Goal: Information Seeking & Learning: Learn about a topic

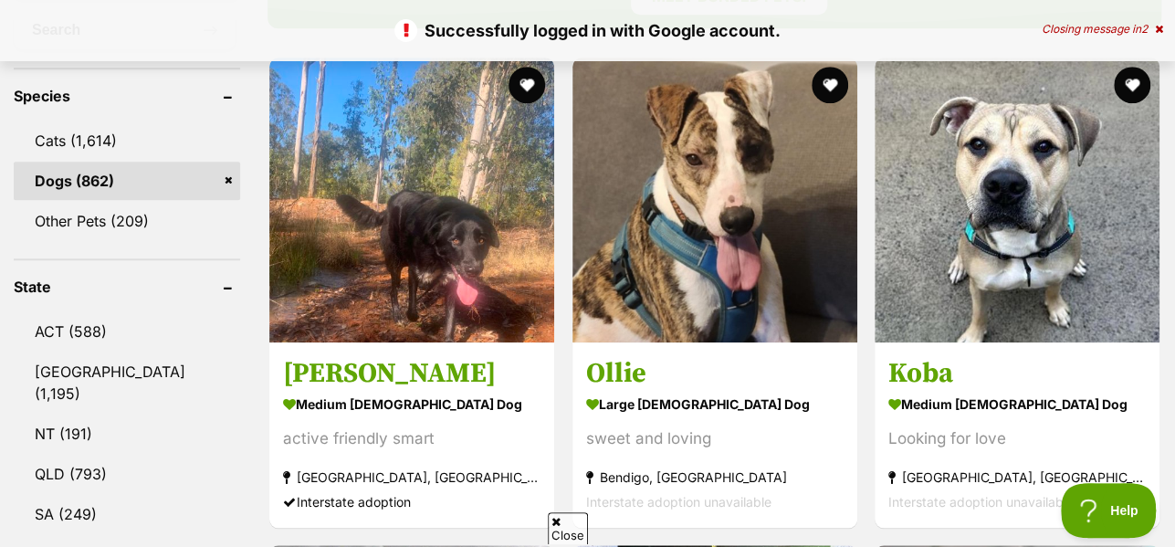
scroll to position [710, 0]
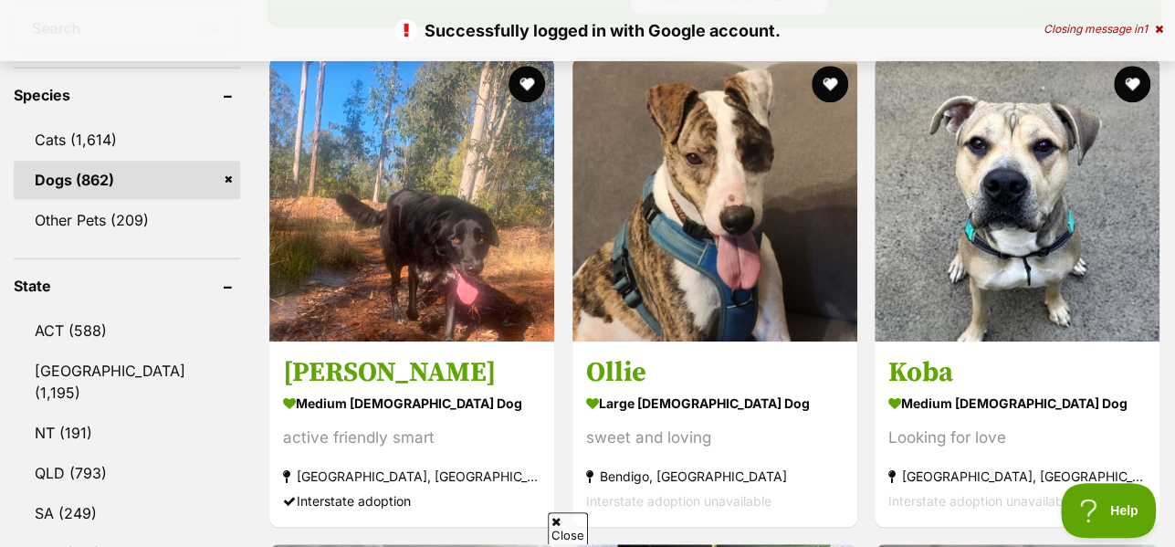
click at [562, 530] on span "Close" at bounding box center [568, 528] width 40 height 32
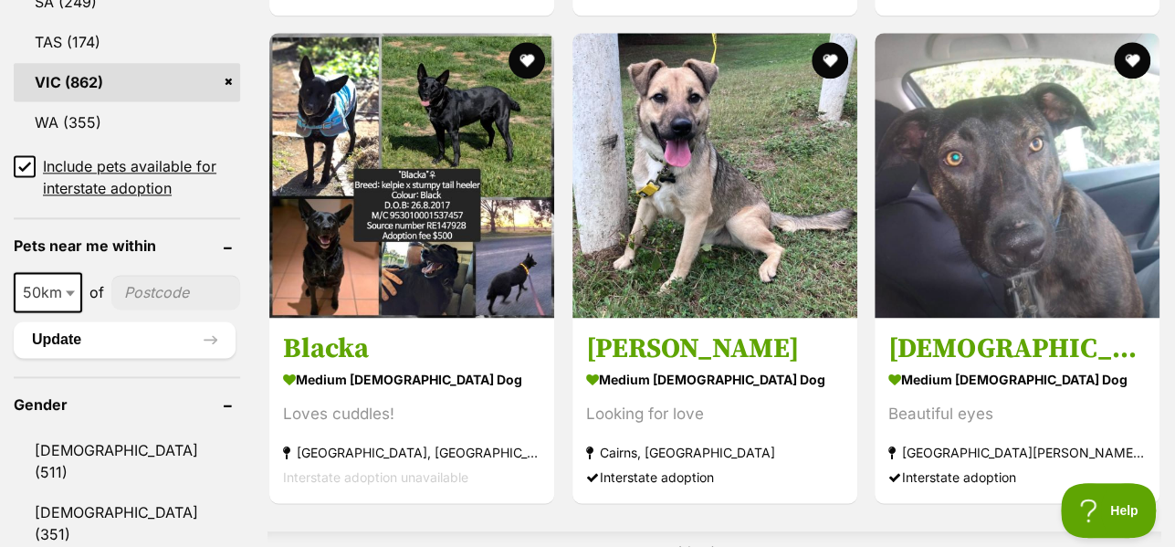
scroll to position [1223, 0]
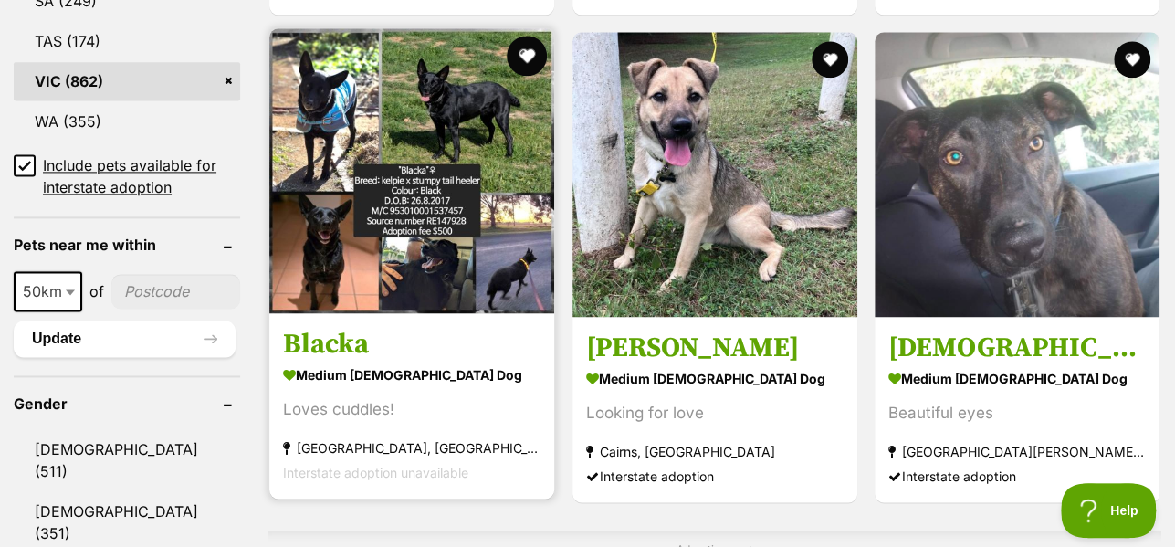
click at [520, 60] on button "favourite" at bounding box center [528, 56] width 40 height 40
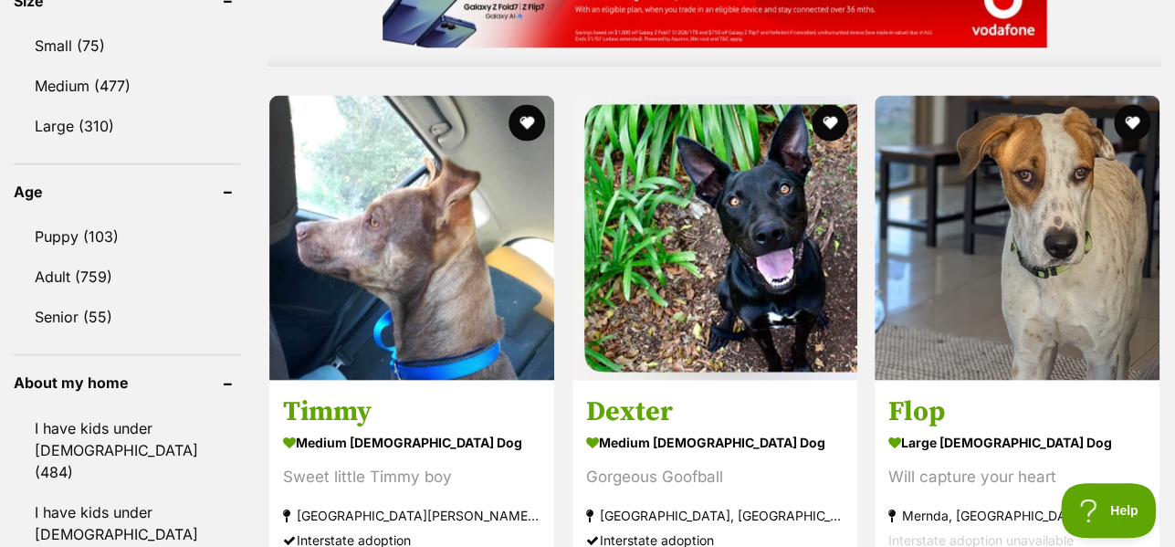
scroll to position [1825, 0]
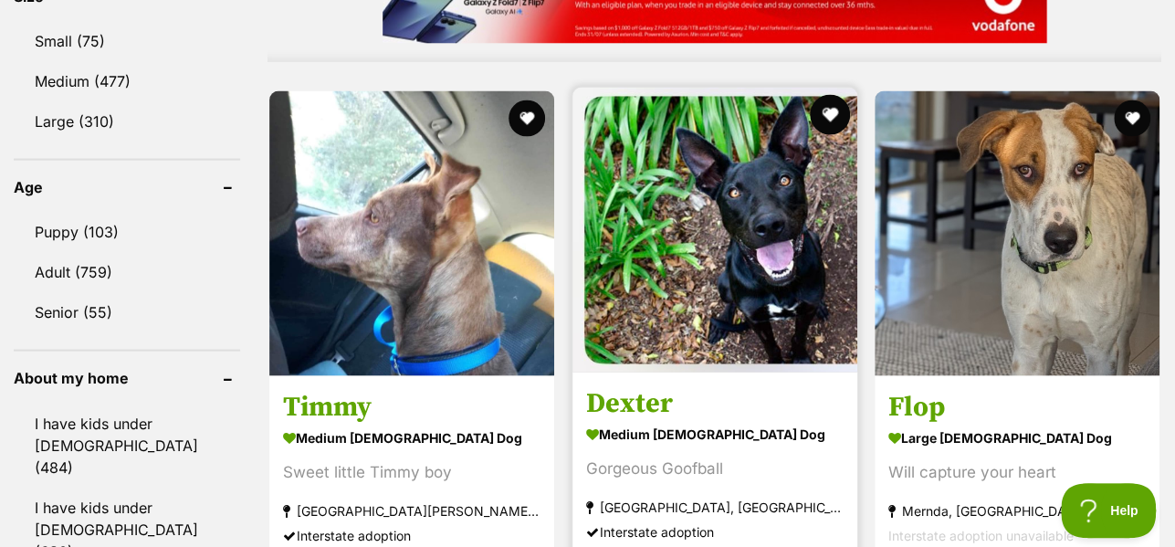
click at [833, 122] on button "favourite" at bounding box center [830, 115] width 40 height 40
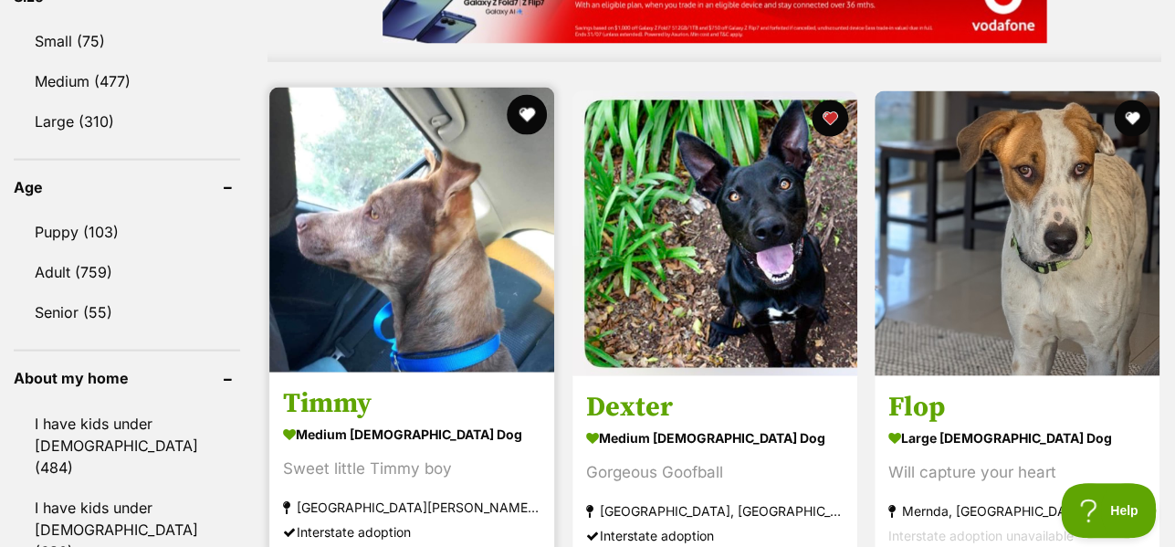
click at [524, 117] on button "favourite" at bounding box center [528, 115] width 40 height 40
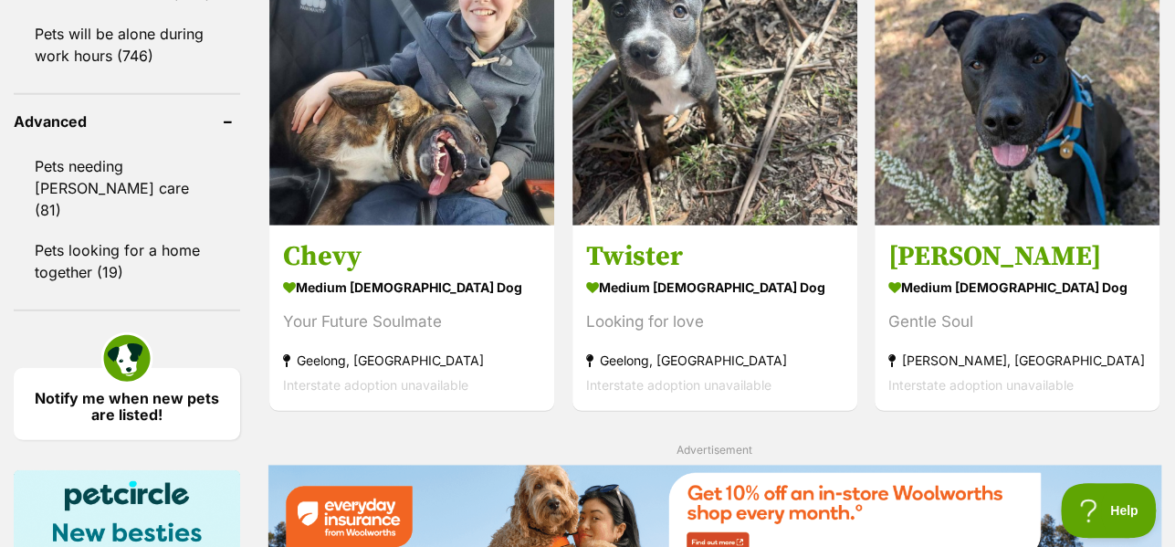
scroll to position [2330, 0]
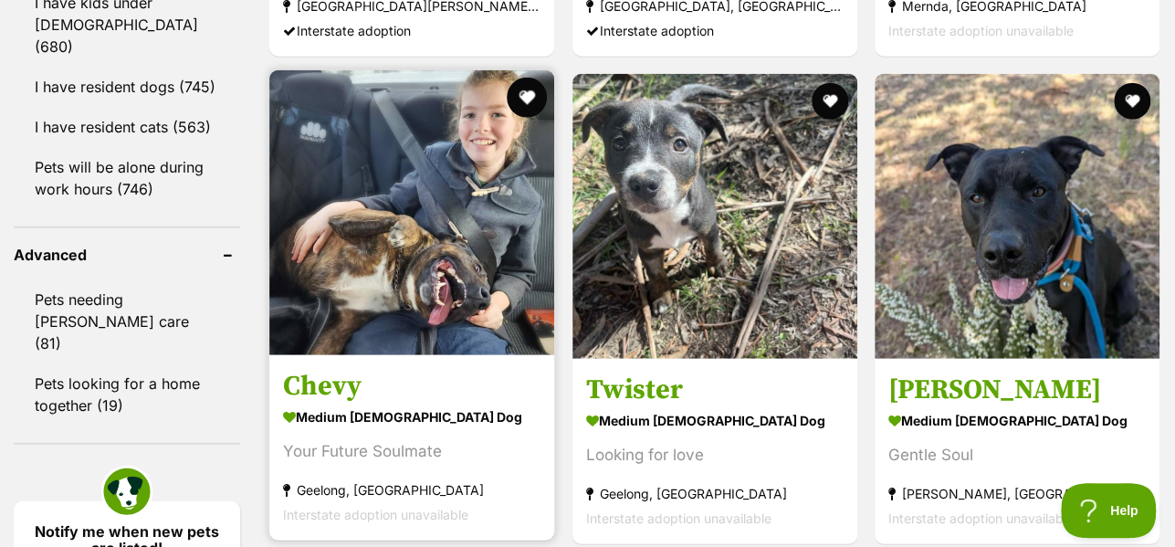
click at [516, 100] on button "favourite" at bounding box center [528, 98] width 40 height 40
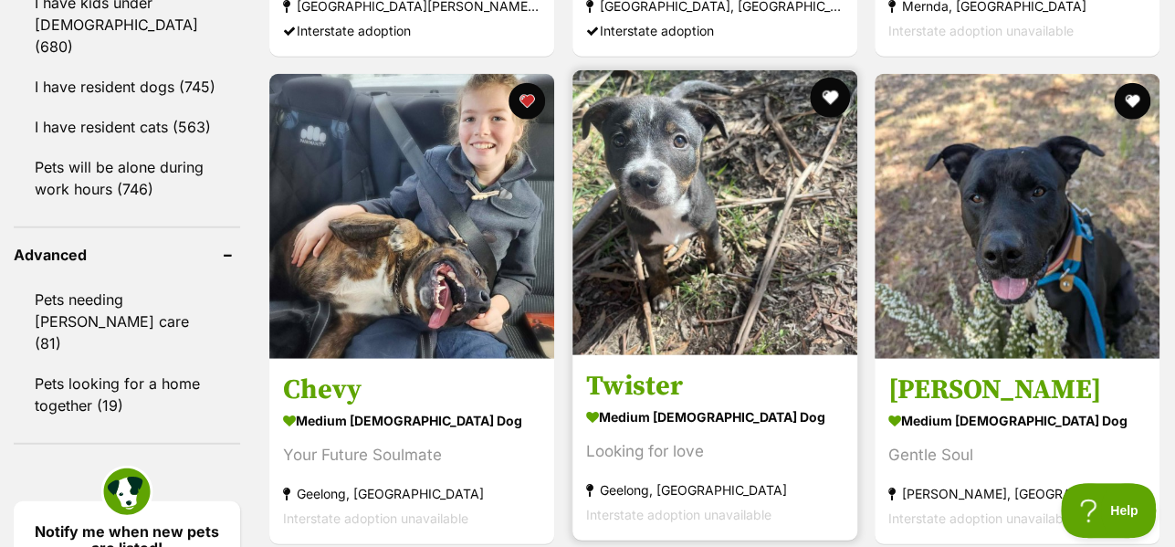
click at [822, 98] on button "favourite" at bounding box center [830, 98] width 40 height 40
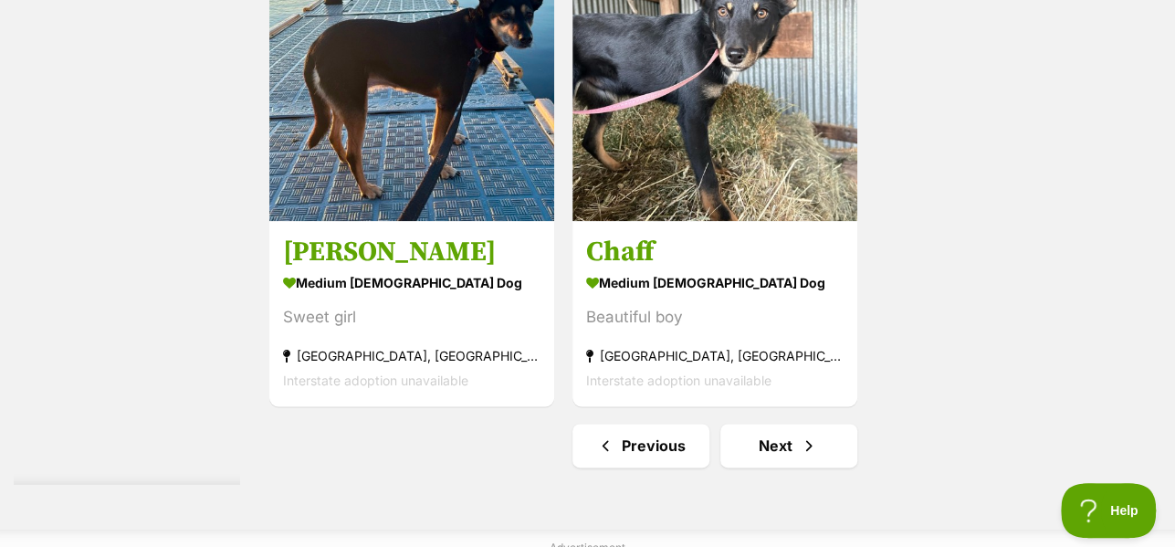
scroll to position [4520, 0]
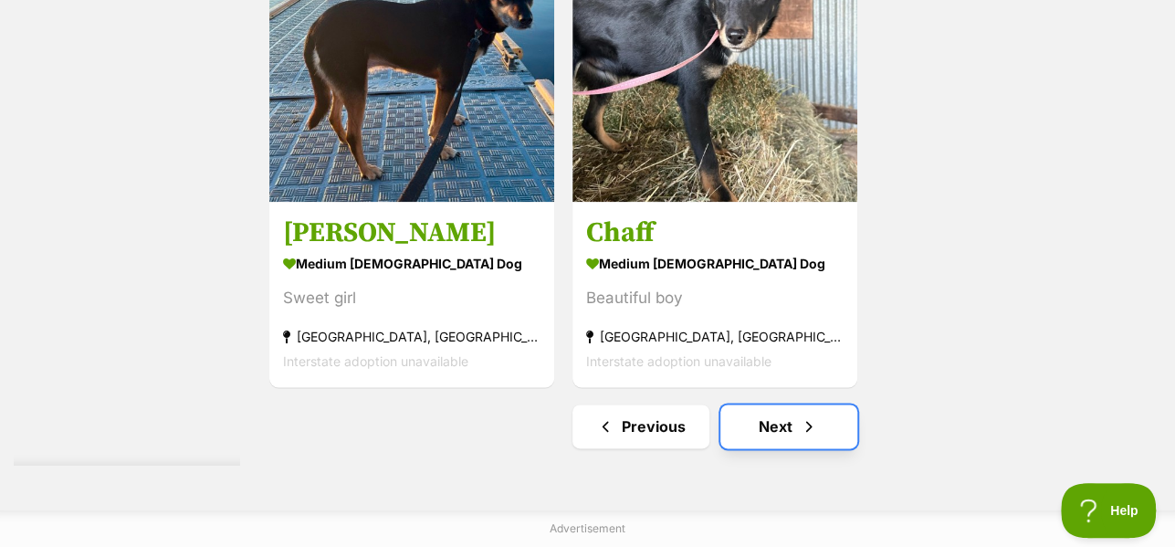
click at [772, 439] on link "Next" at bounding box center [788, 426] width 137 height 44
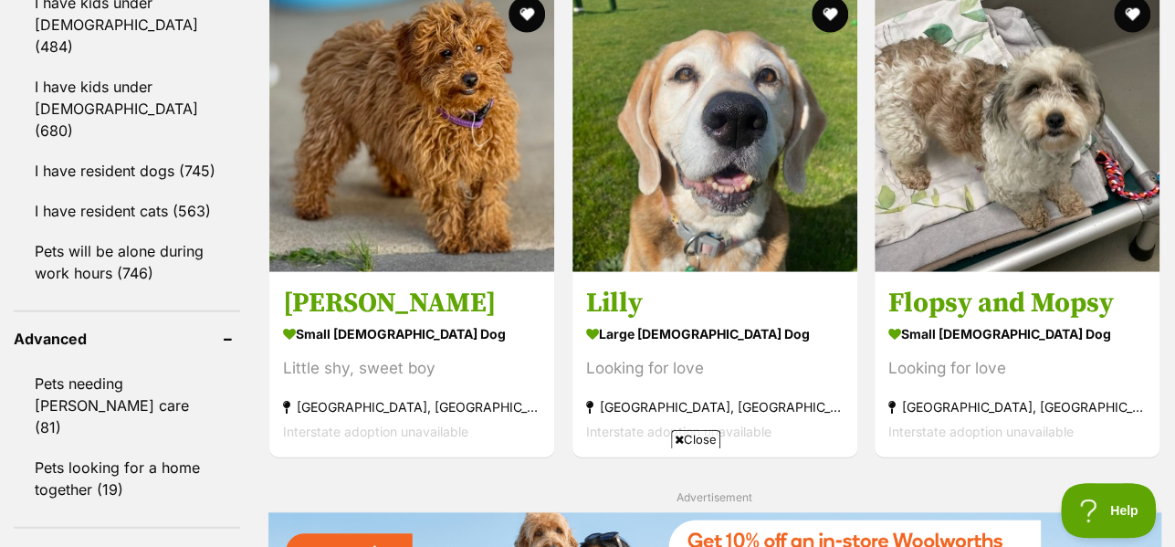
scroll to position [2319, 0]
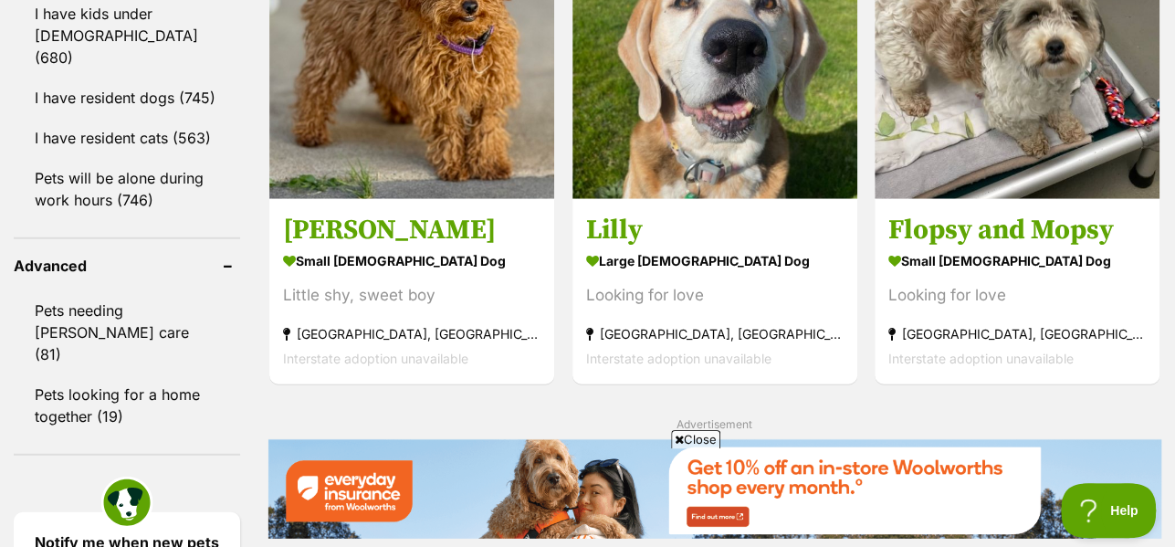
click at [698, 436] on span "Close" at bounding box center [695, 439] width 49 height 18
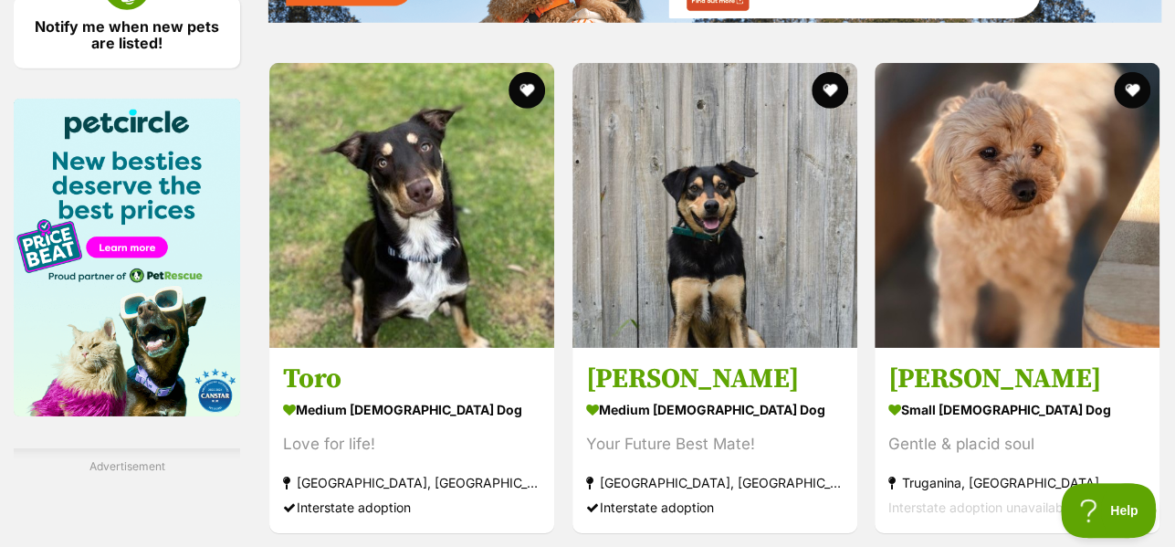
scroll to position [2834, 0]
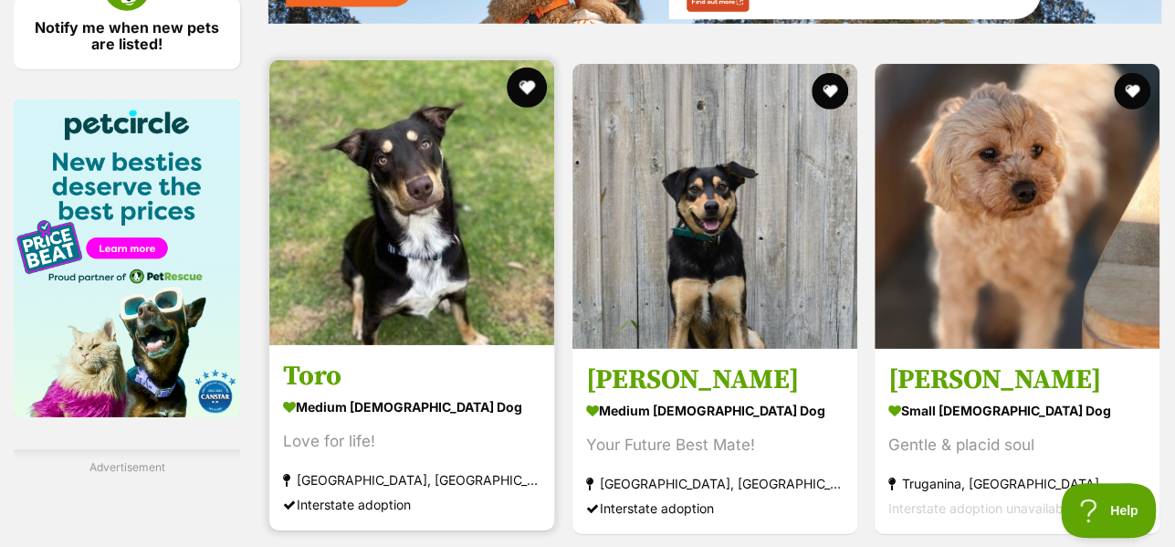
click at [526, 96] on button "favourite" at bounding box center [528, 88] width 40 height 40
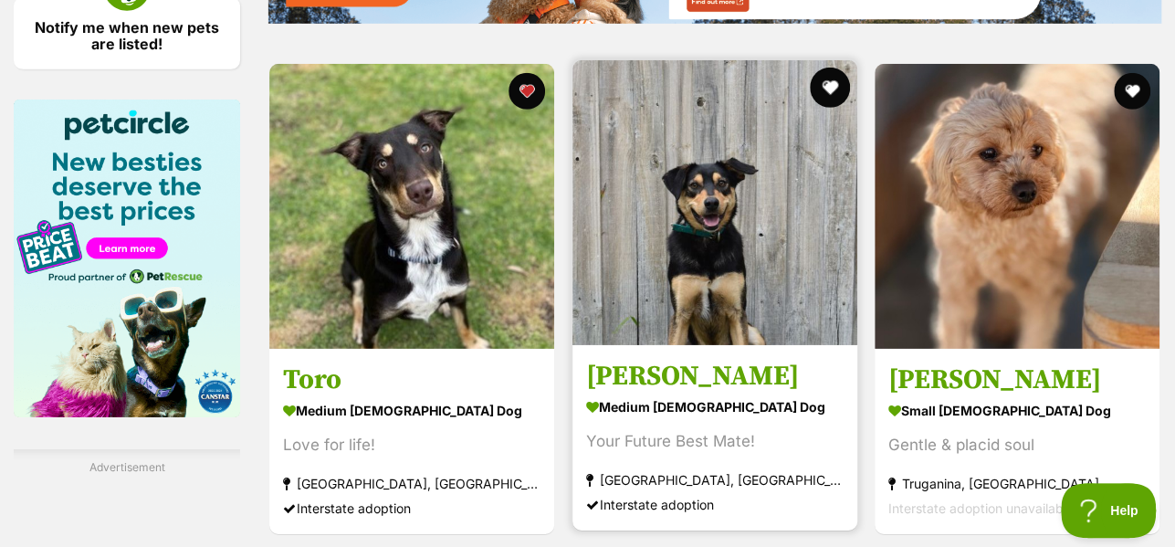
click at [828, 83] on button "favourite" at bounding box center [830, 88] width 40 height 40
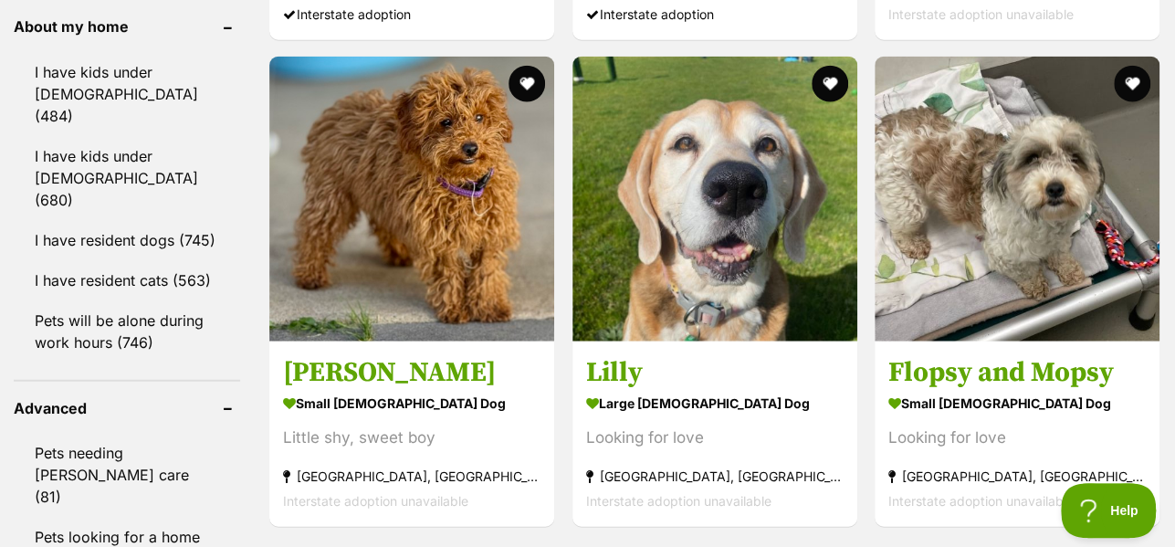
scroll to position [2176, 0]
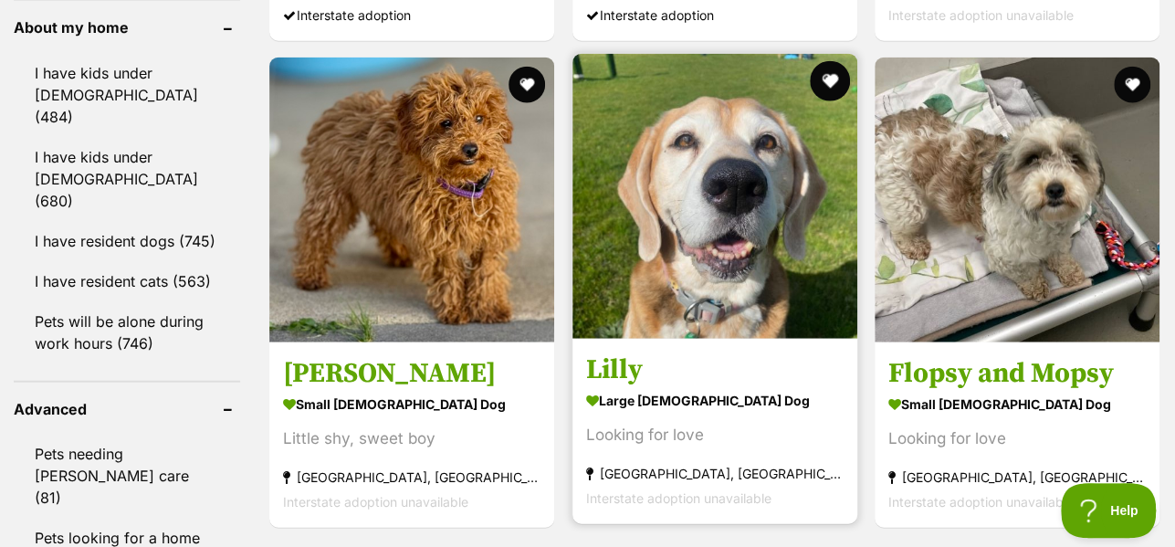
click at [836, 79] on button "favourite" at bounding box center [830, 81] width 40 height 40
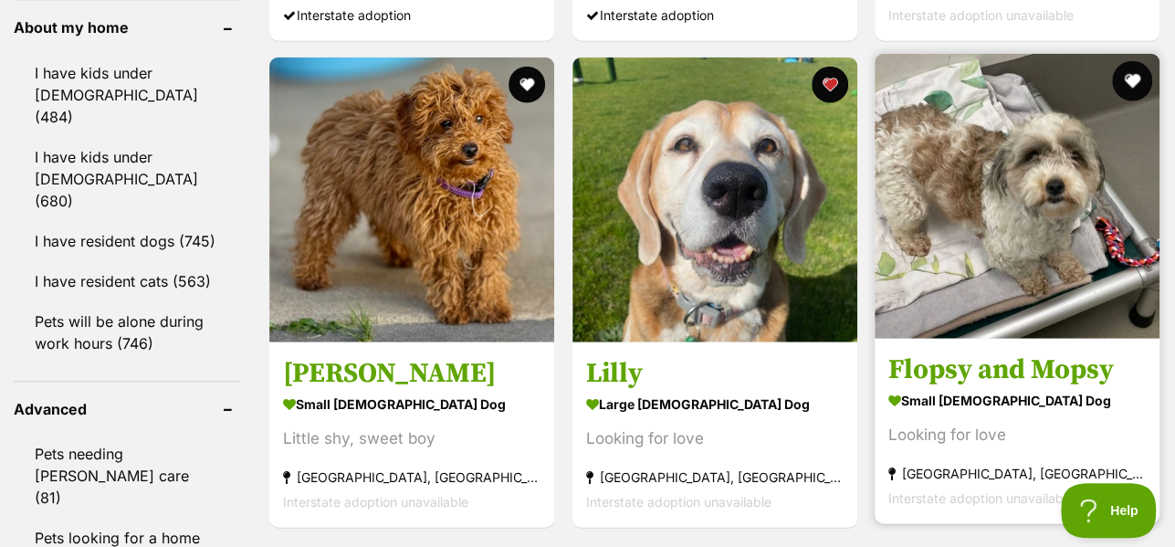
click at [1128, 77] on button "favourite" at bounding box center [1132, 81] width 40 height 40
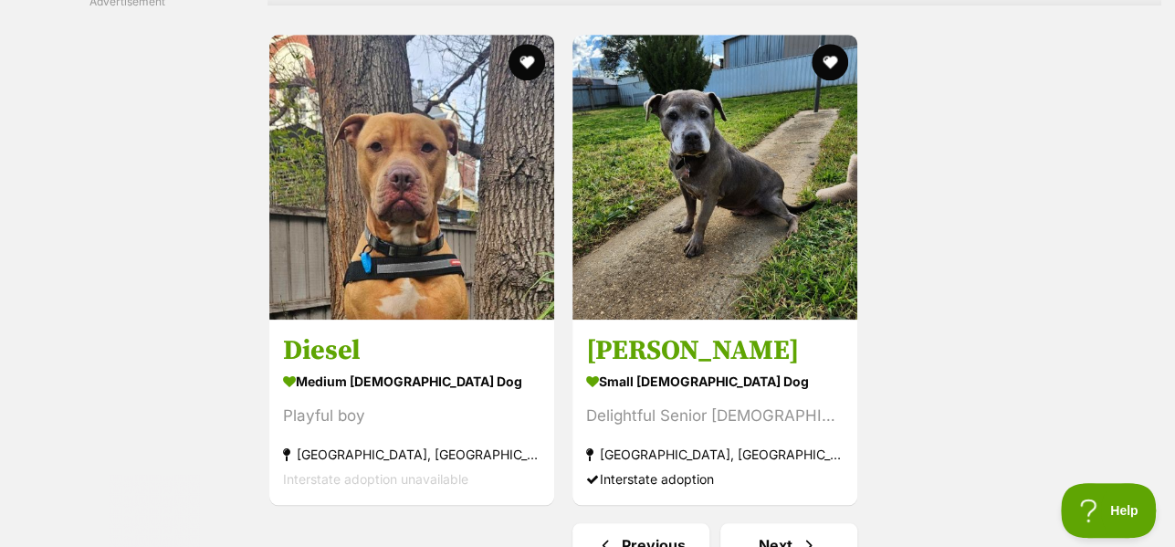
scroll to position [4230, 0]
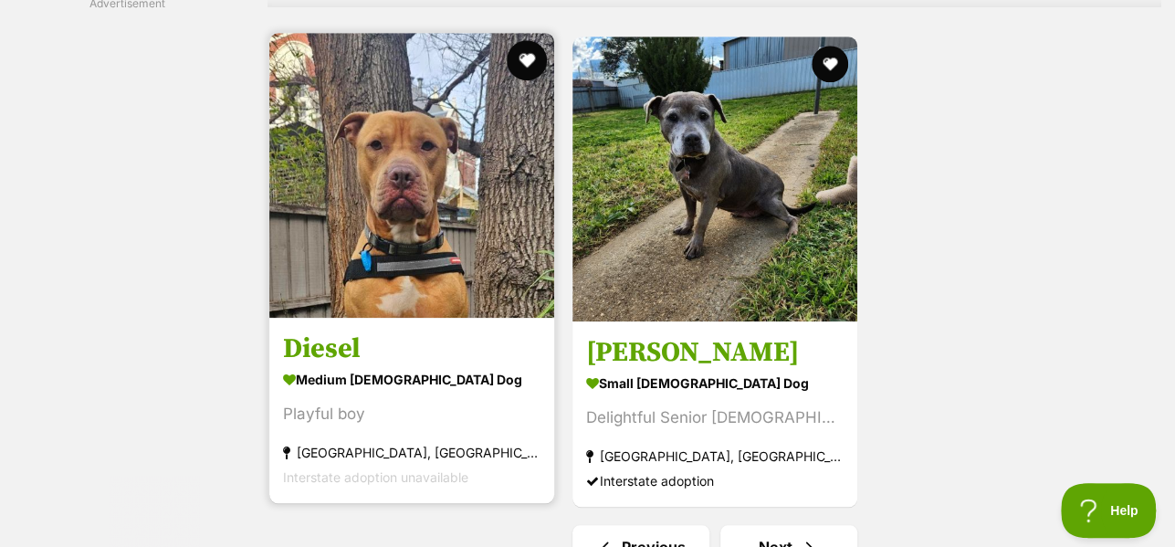
click at [526, 68] on button "favourite" at bounding box center [528, 60] width 40 height 40
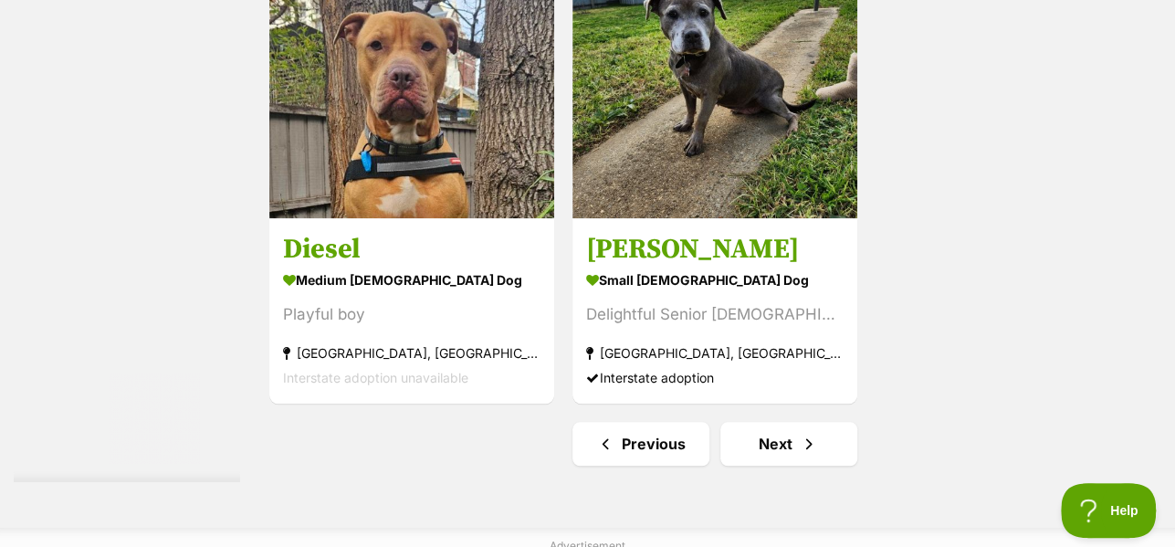
scroll to position [4342, 0]
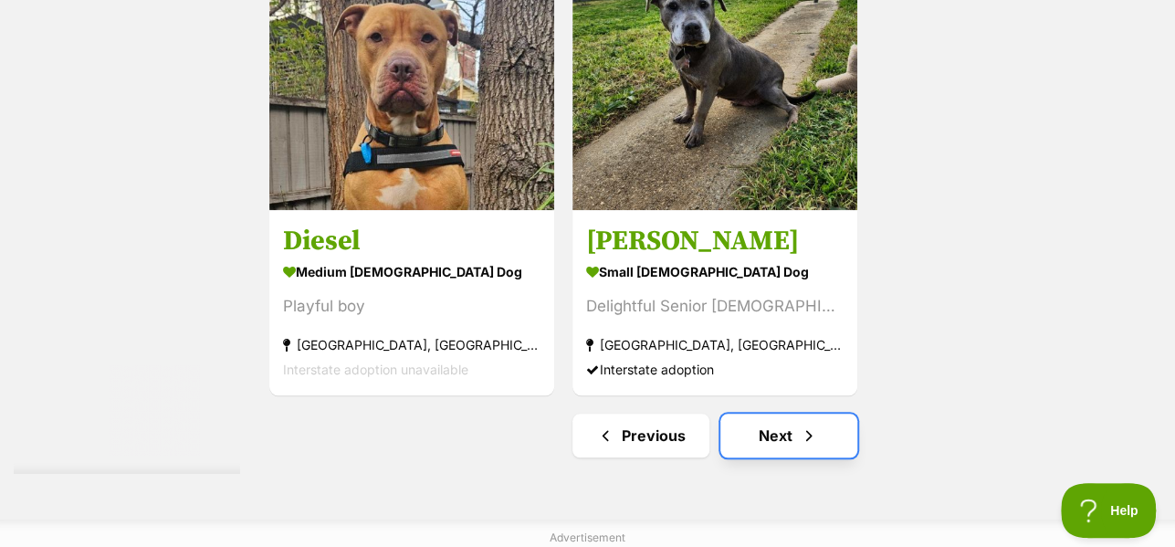
click at [758, 440] on link "Next" at bounding box center [788, 436] width 137 height 44
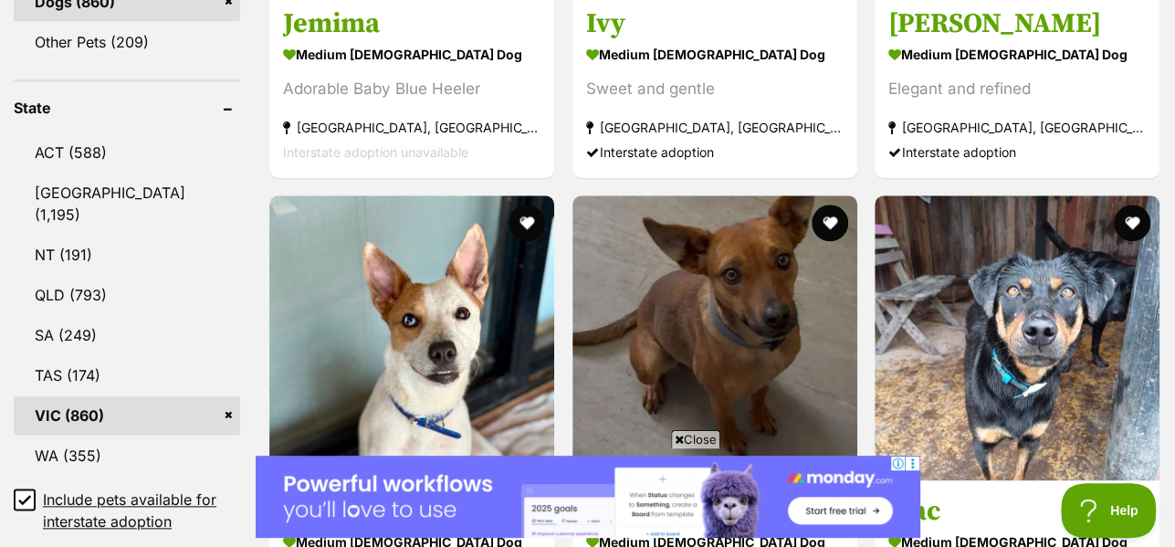
scroll to position [890, 0]
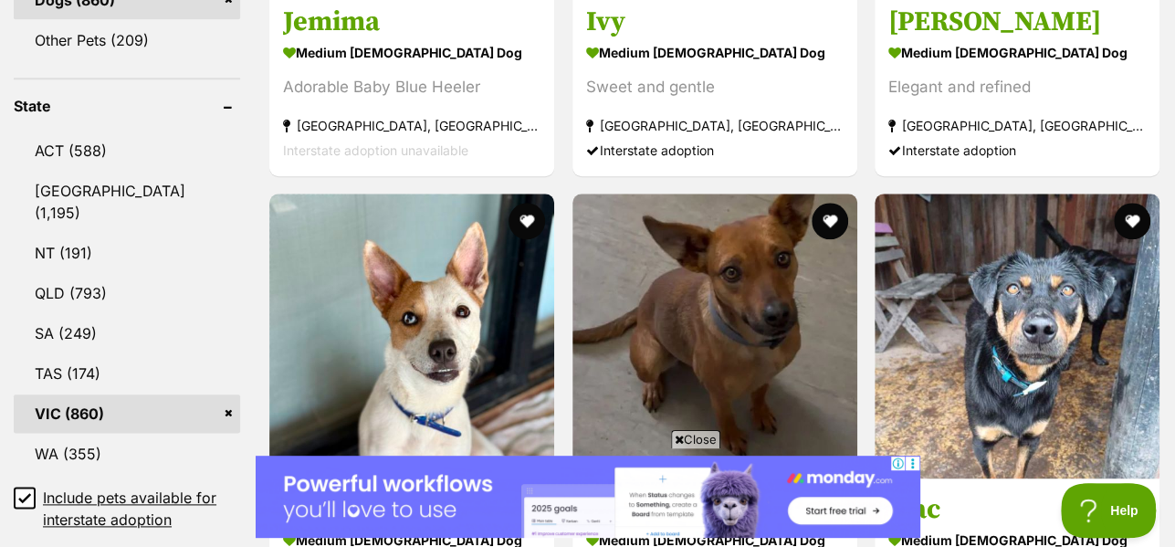
click at [689, 436] on span "Close" at bounding box center [695, 439] width 49 height 18
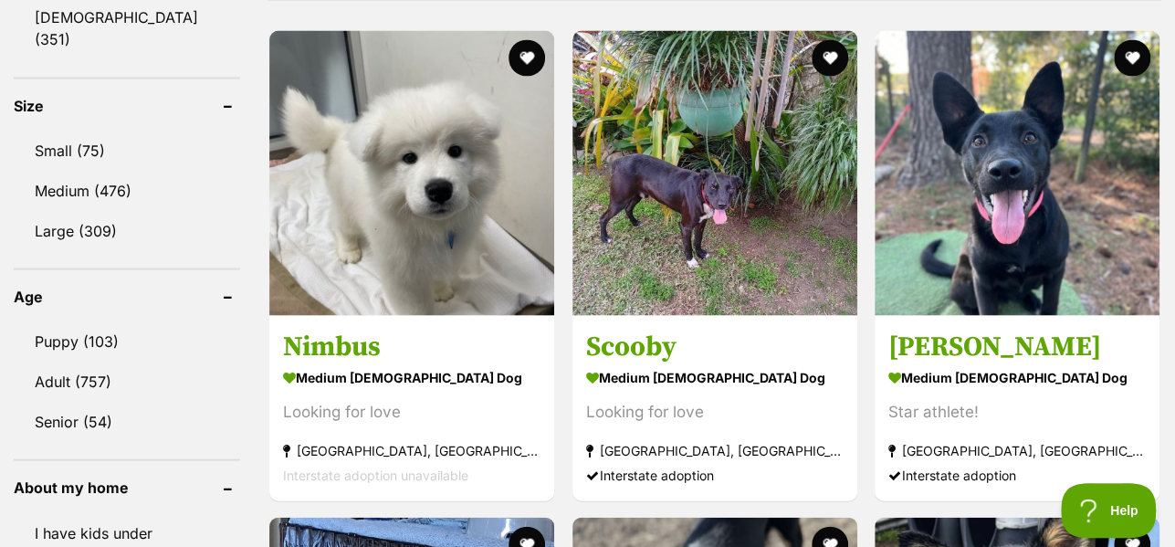
scroll to position [1712, 0]
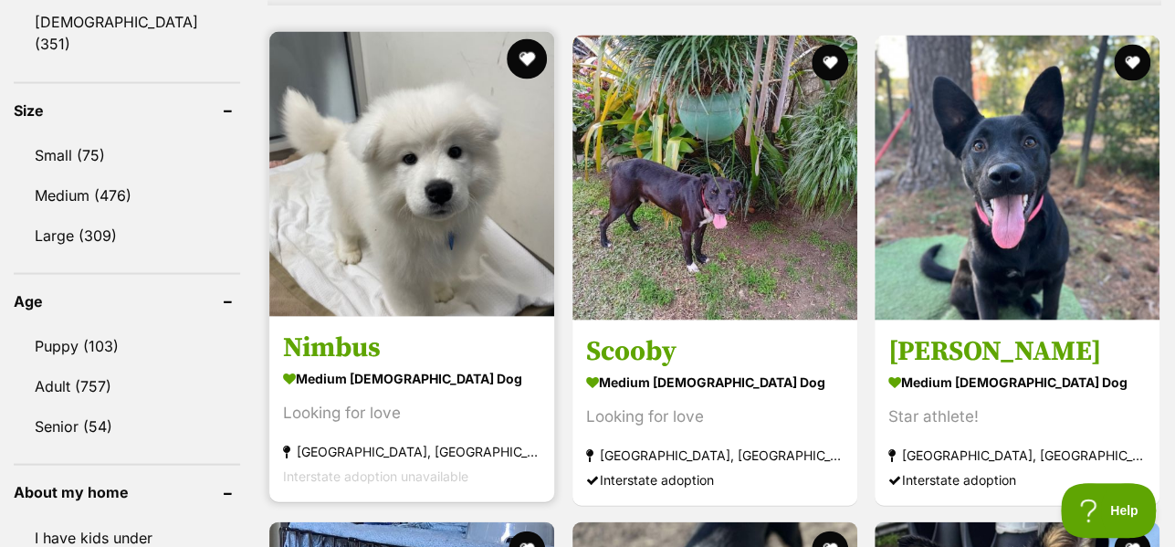
click at [530, 54] on button "favourite" at bounding box center [528, 58] width 40 height 40
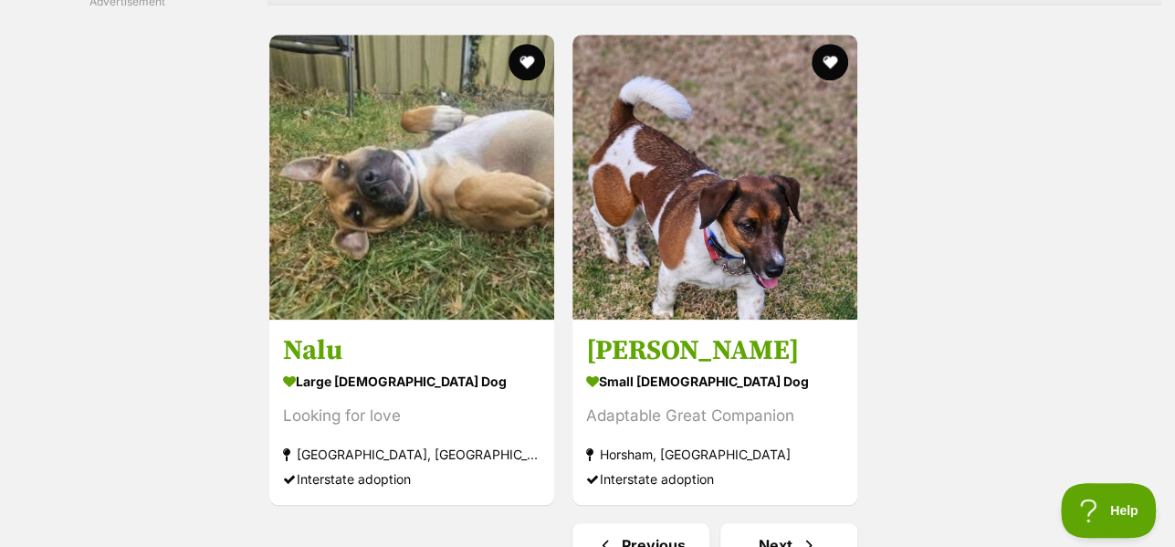
scroll to position [4229, 0]
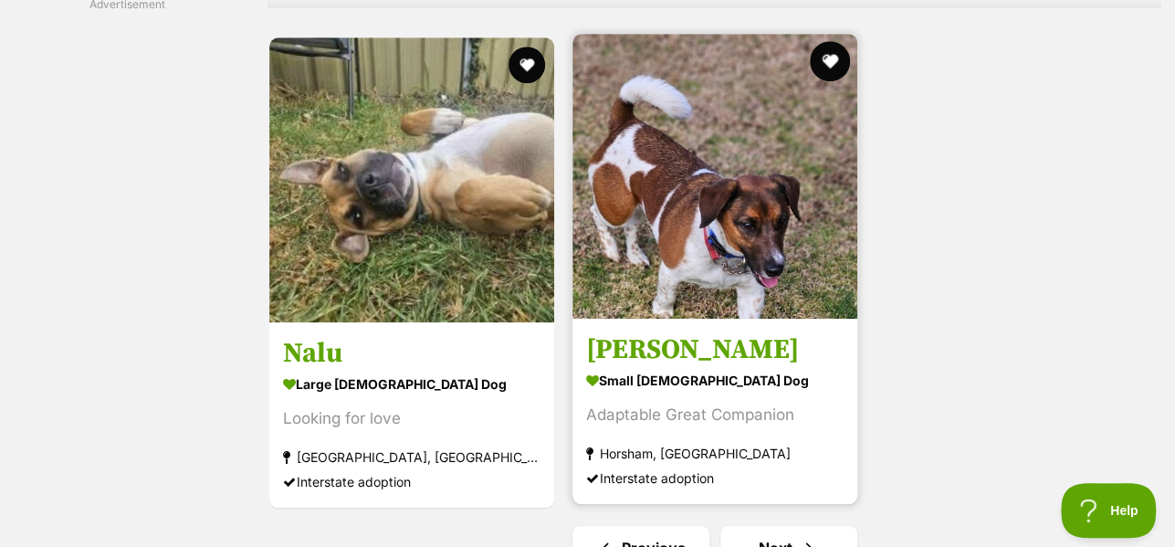
click at [823, 64] on button "favourite" at bounding box center [830, 61] width 40 height 40
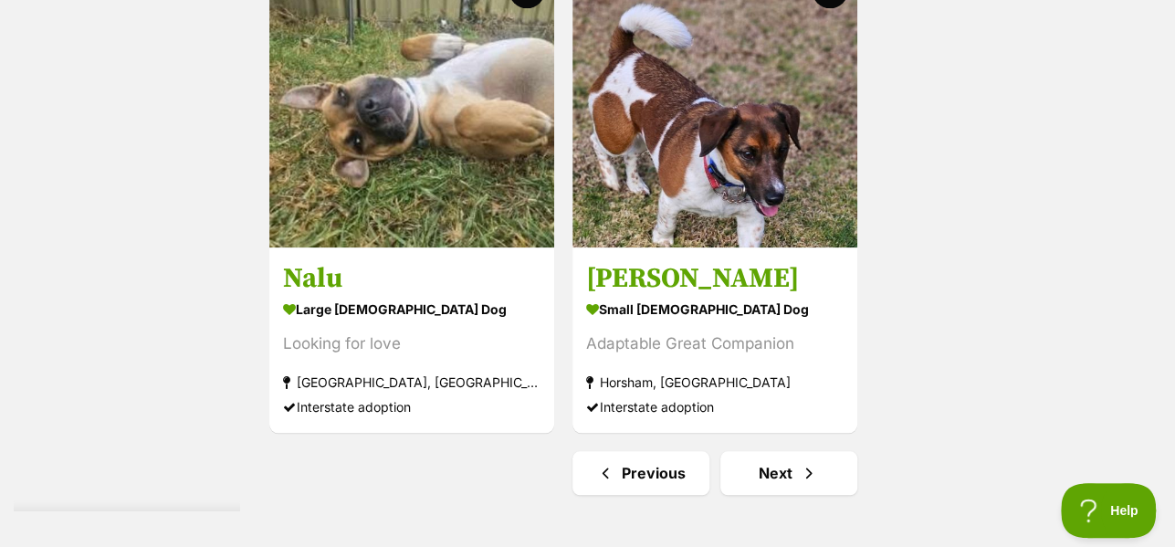
scroll to position [4309, 0]
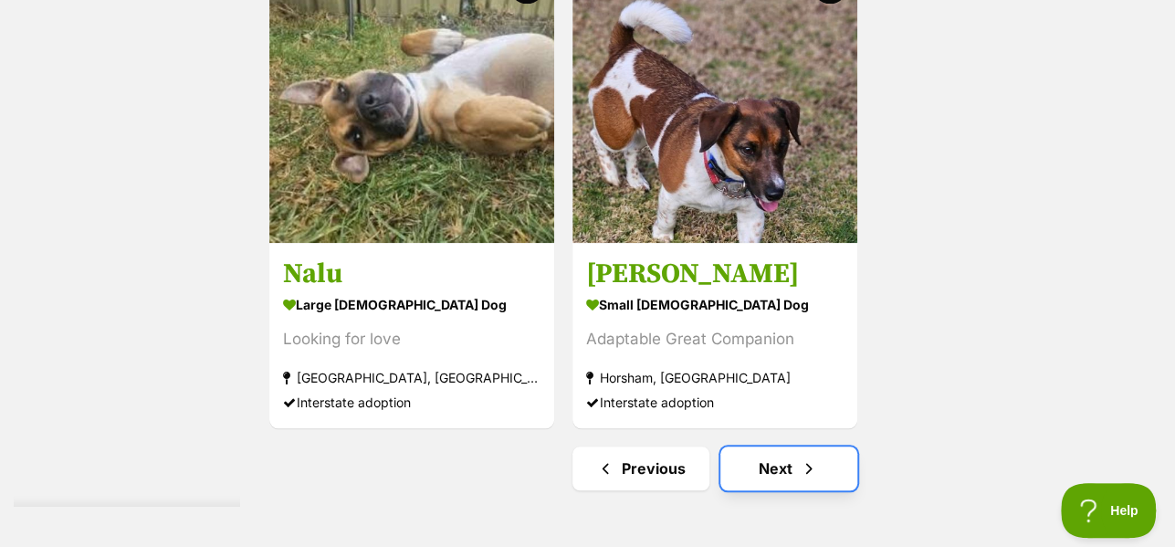
click at [768, 473] on link "Next" at bounding box center [788, 468] width 137 height 44
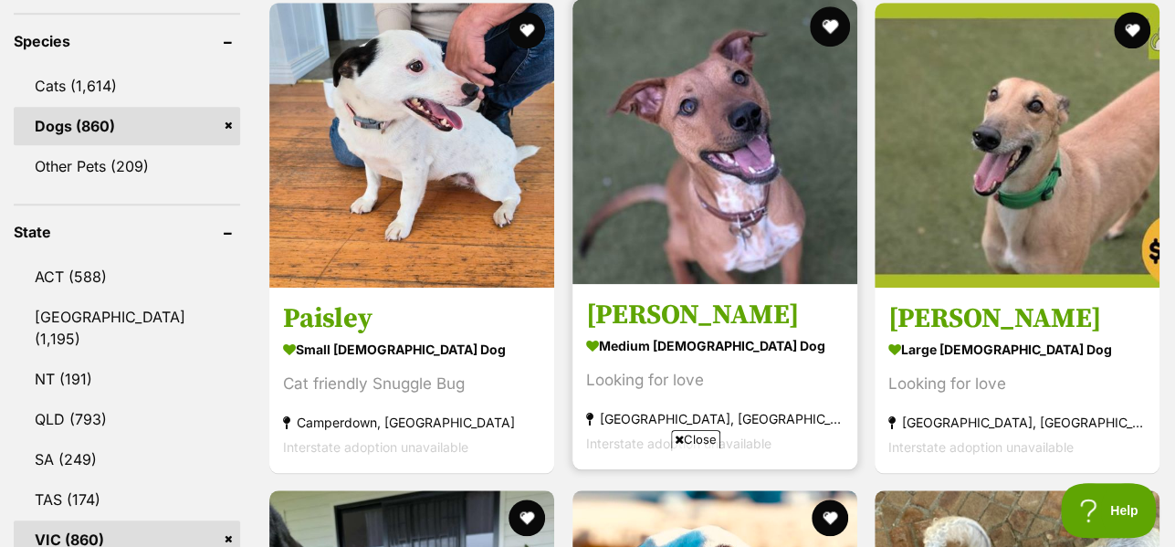
click at [826, 13] on button "favourite" at bounding box center [830, 26] width 40 height 40
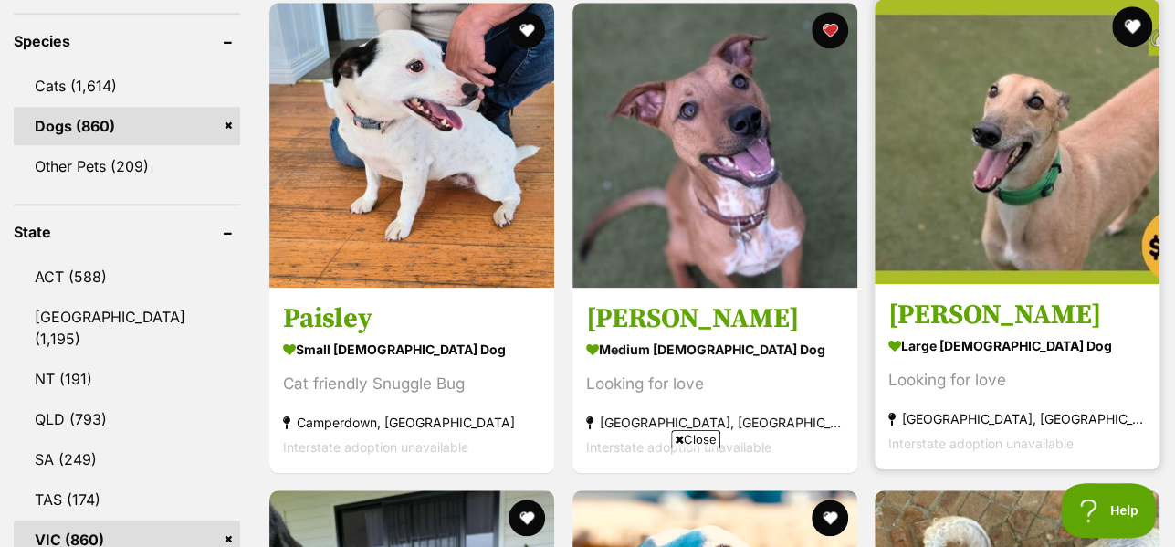
click at [1140, 15] on button "favourite" at bounding box center [1132, 26] width 40 height 40
click at [1137, 26] on button "favourite" at bounding box center [1132, 26] width 40 height 40
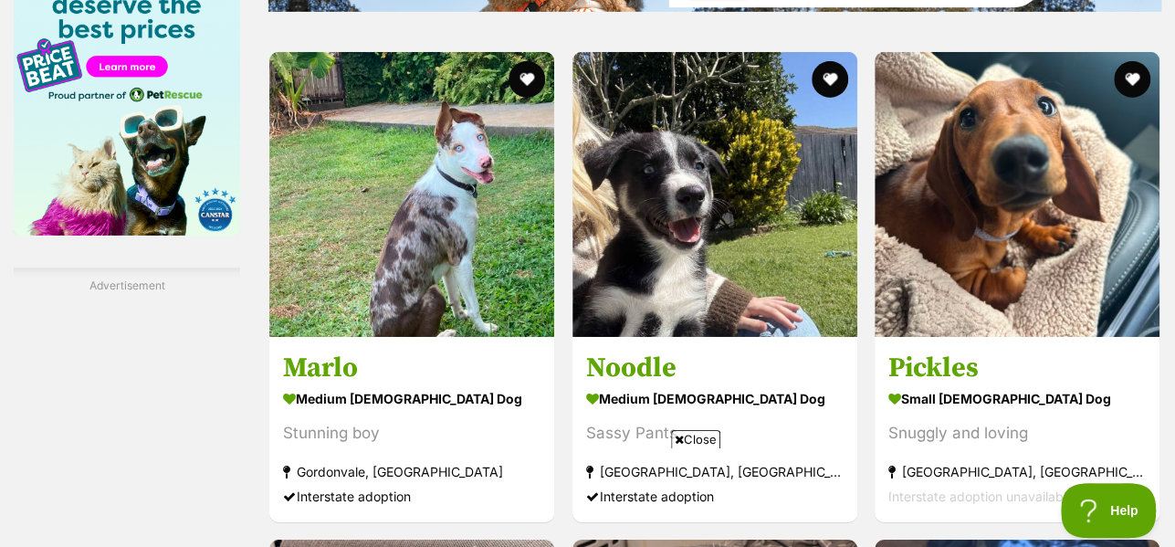
scroll to position [3019, 0]
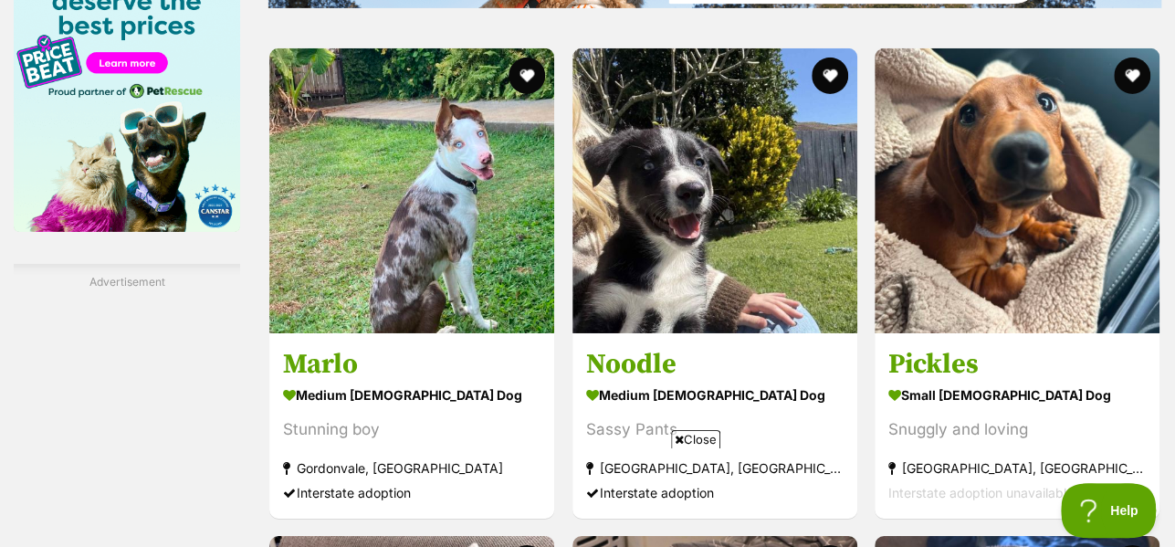
click at [693, 435] on span "Close" at bounding box center [695, 439] width 49 height 18
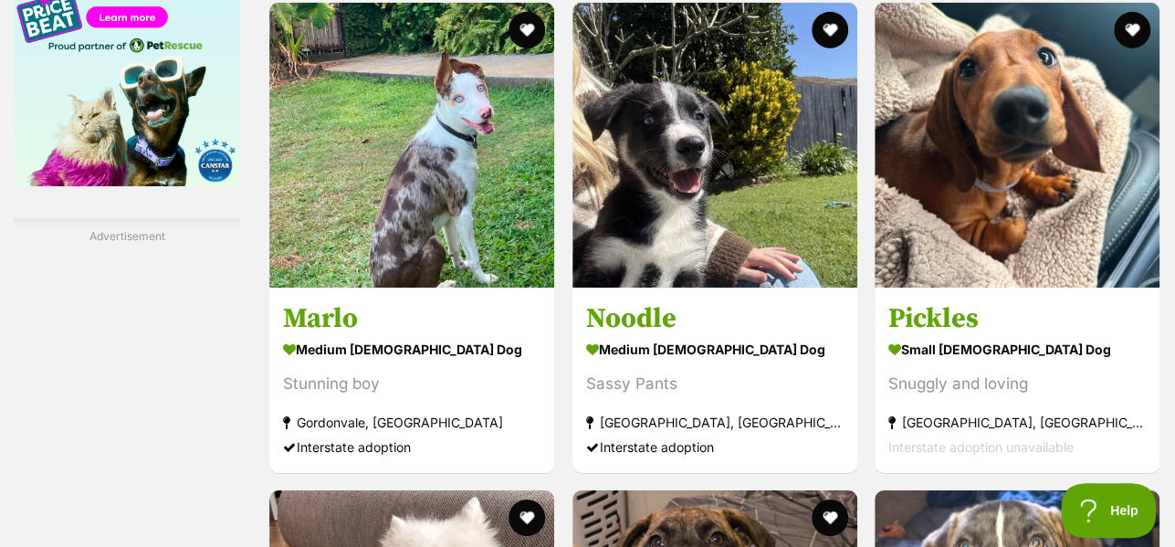
scroll to position [3031, 0]
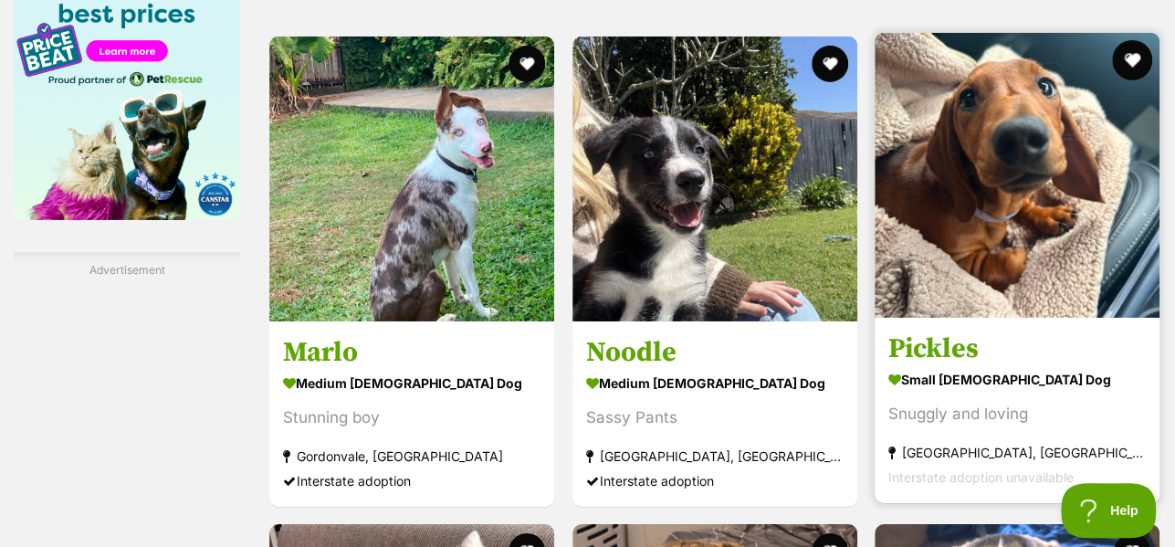
click at [1132, 62] on button "favourite" at bounding box center [1132, 60] width 40 height 40
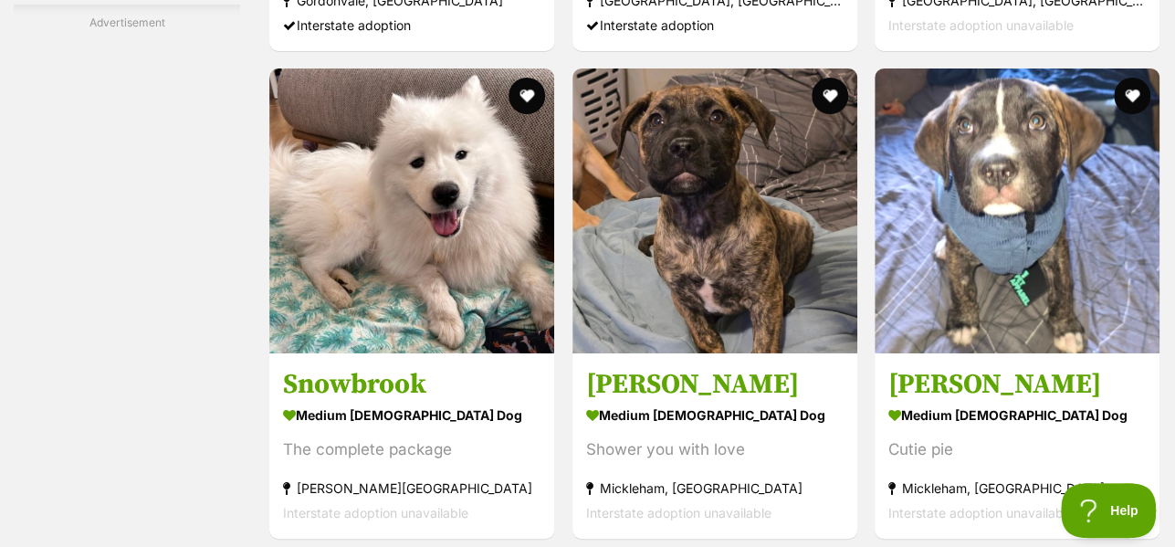
scroll to position [3492, 0]
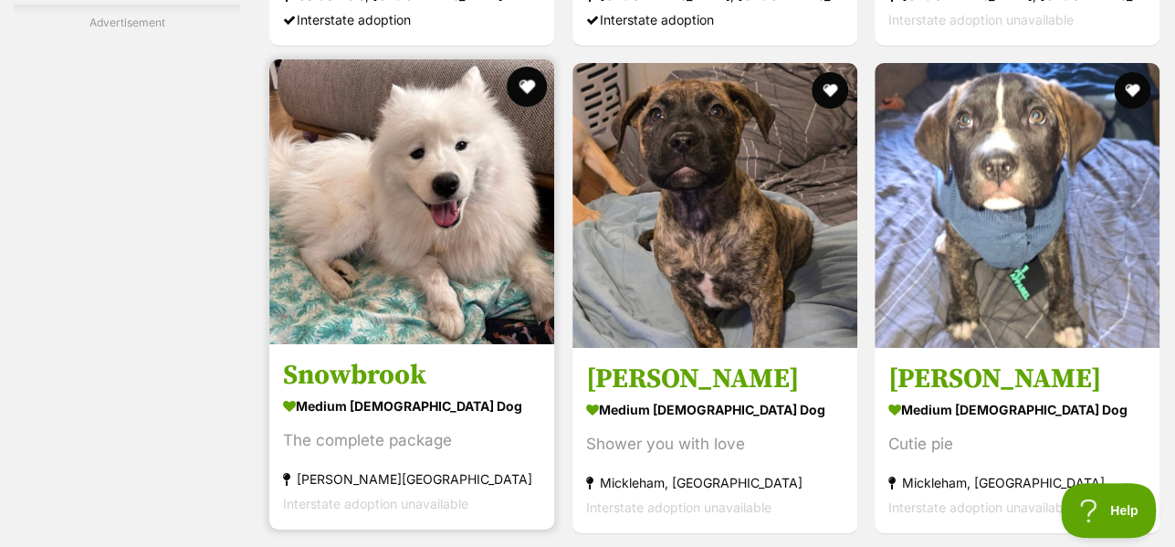
click at [519, 85] on button "favourite" at bounding box center [528, 87] width 40 height 40
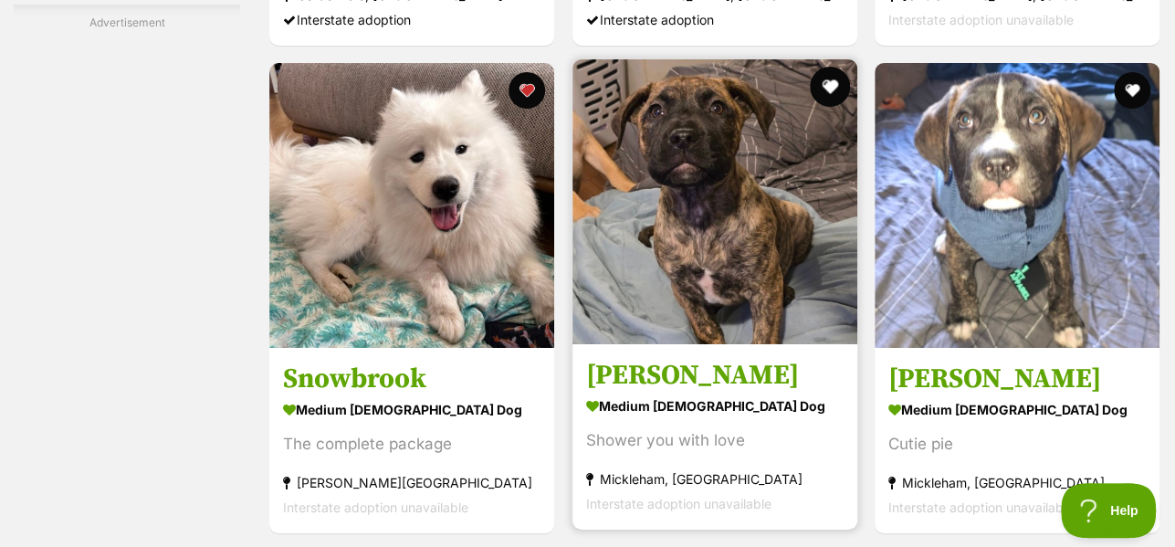
click at [829, 80] on button "favourite" at bounding box center [830, 87] width 40 height 40
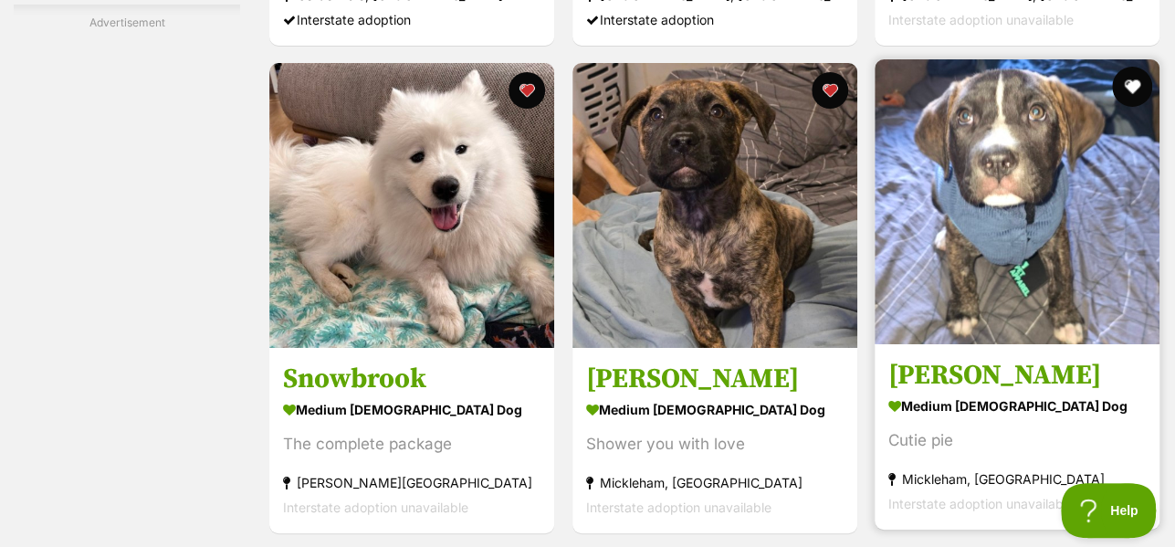
click at [1137, 95] on button "favourite" at bounding box center [1132, 87] width 40 height 40
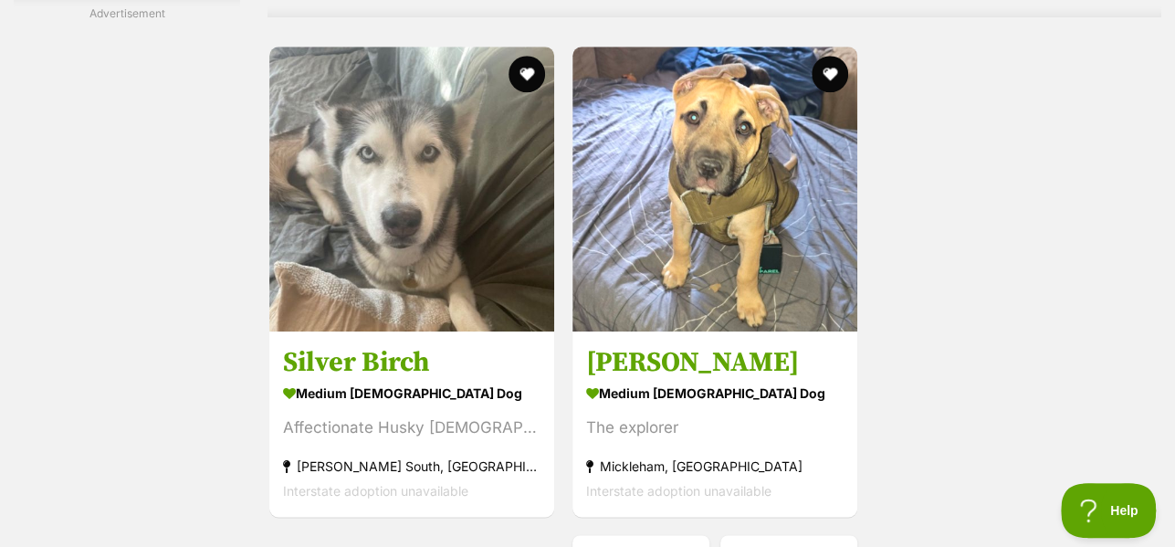
scroll to position [4408, 0]
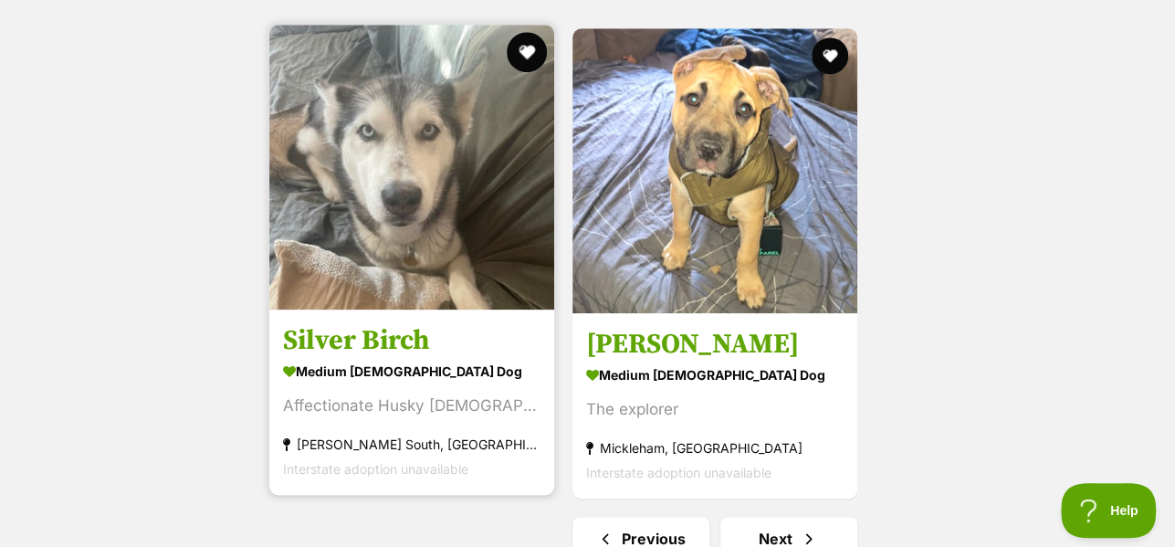
click at [524, 60] on button "favourite" at bounding box center [528, 52] width 40 height 40
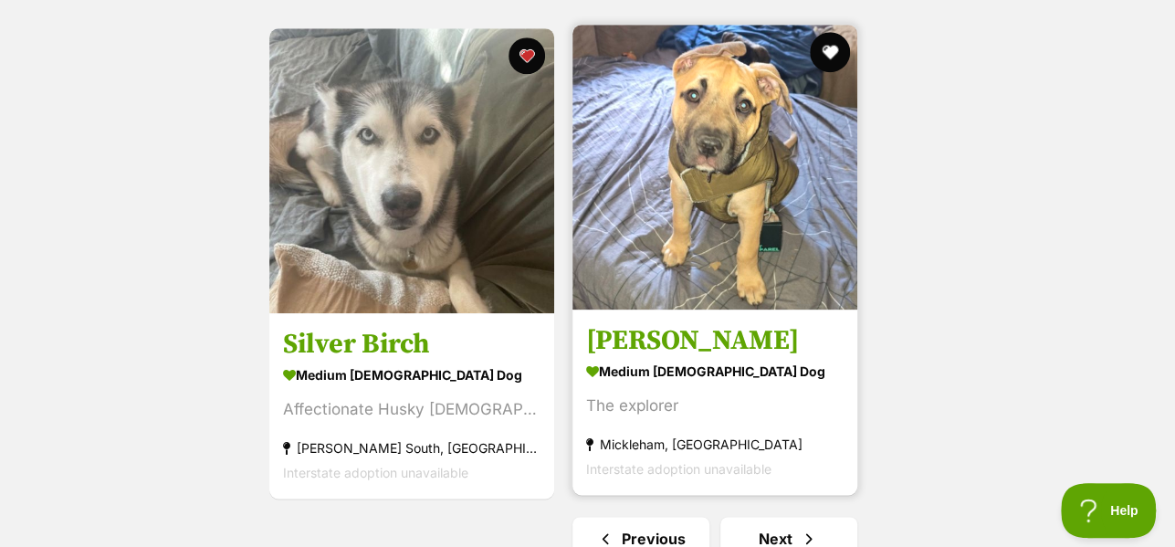
click at [835, 57] on button "favourite" at bounding box center [830, 52] width 40 height 40
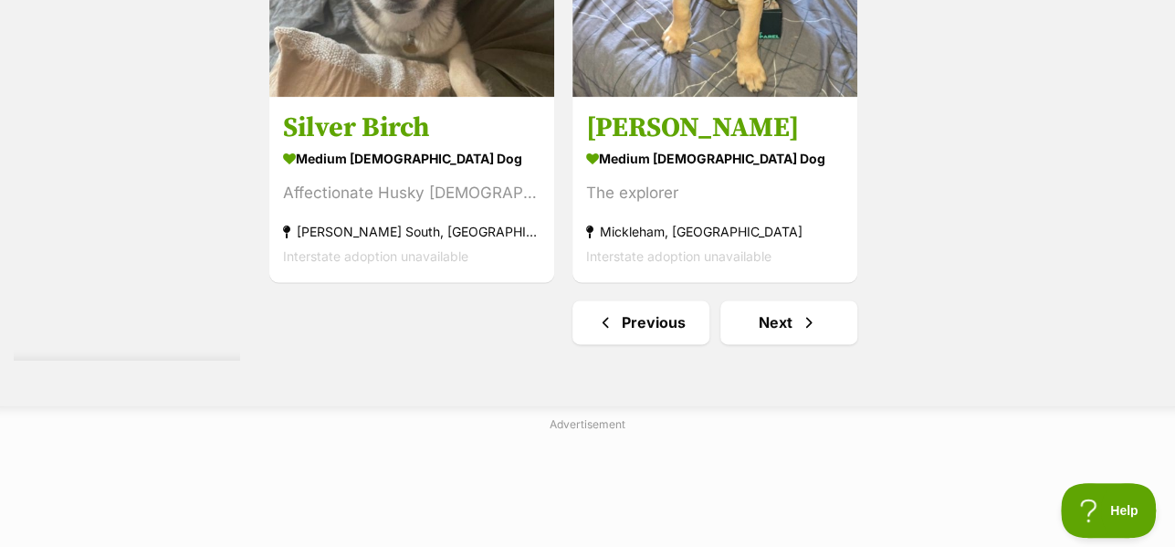
scroll to position [4629, 0]
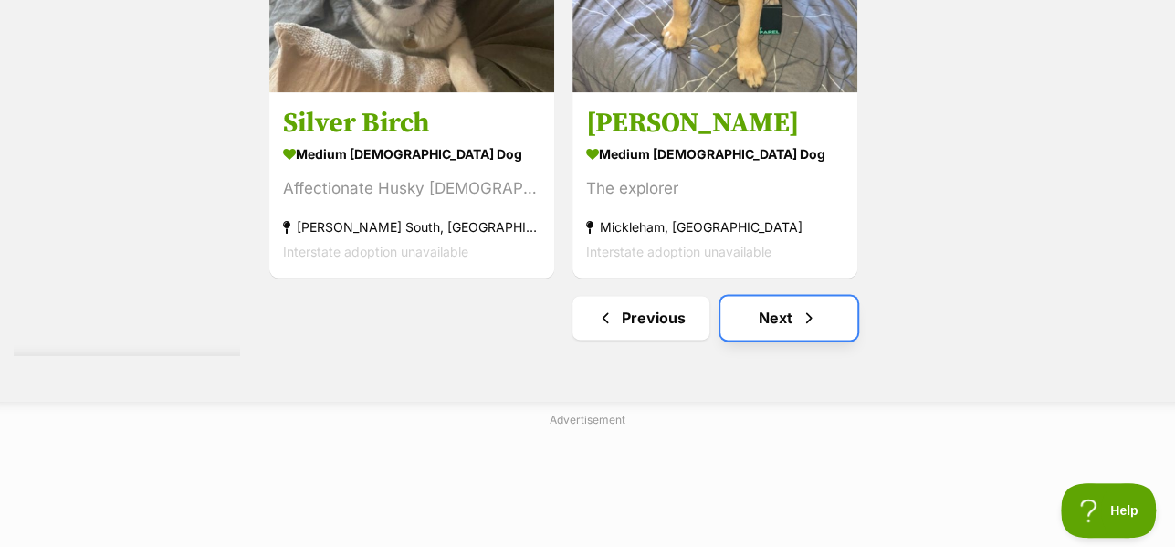
click at [755, 331] on link "Next" at bounding box center [788, 318] width 137 height 44
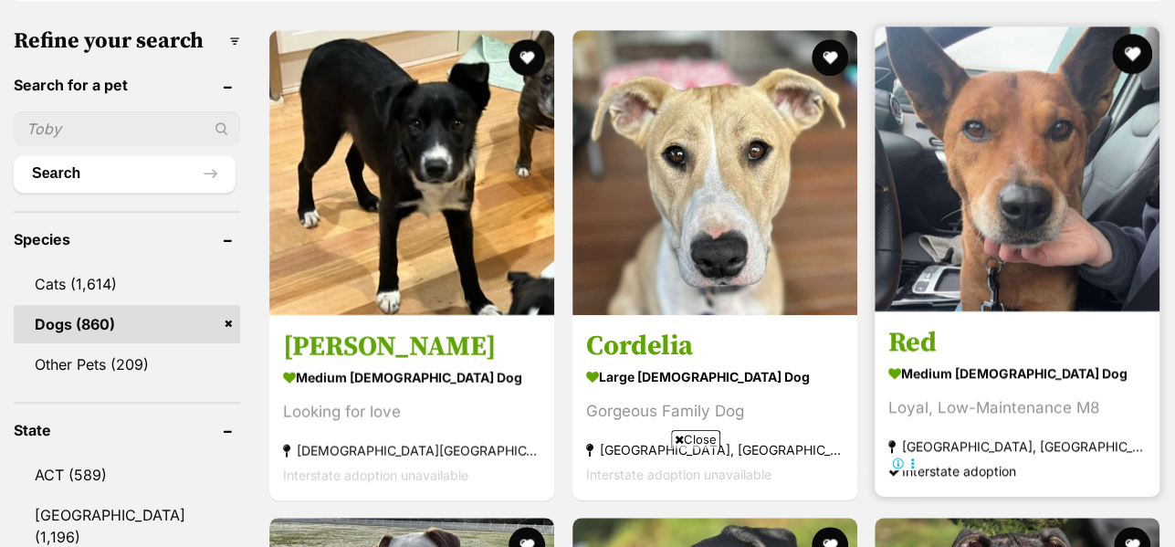
click at [1139, 43] on button "favourite" at bounding box center [1132, 54] width 40 height 40
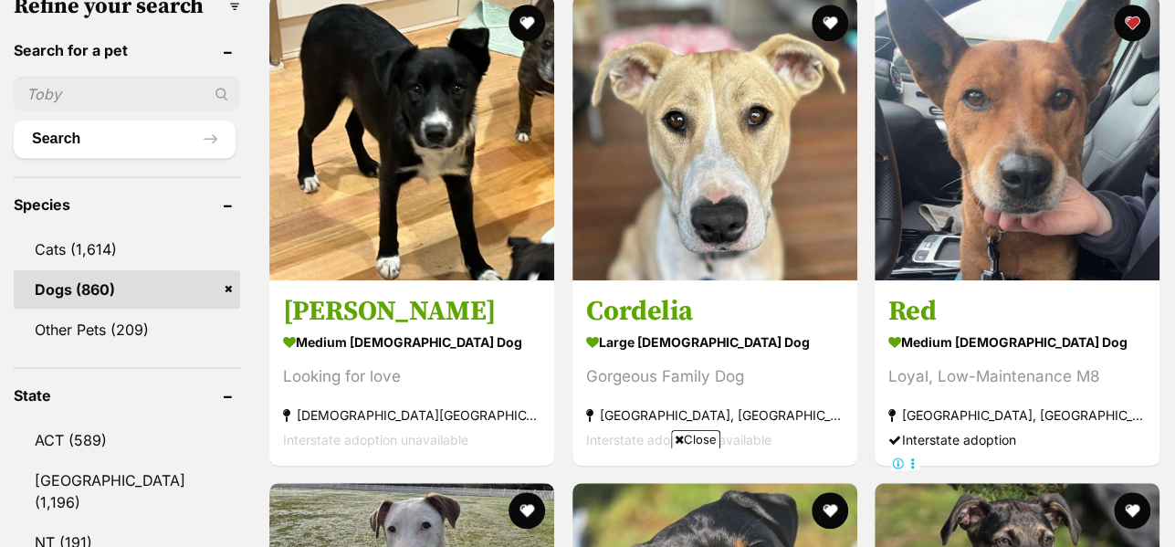
scroll to position [602, 0]
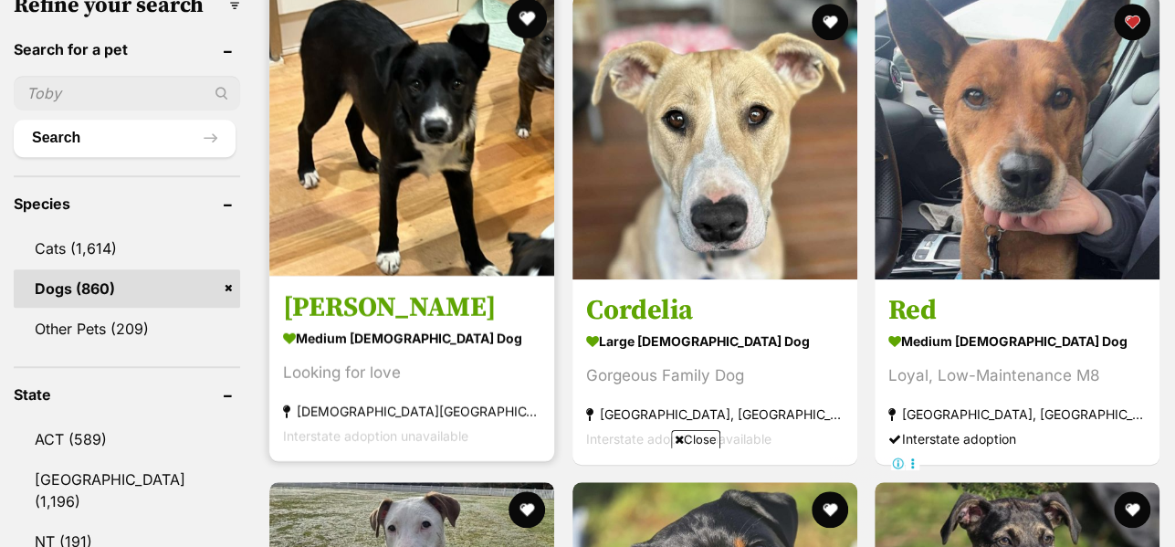
click at [525, 12] on button "favourite" at bounding box center [528, 18] width 40 height 40
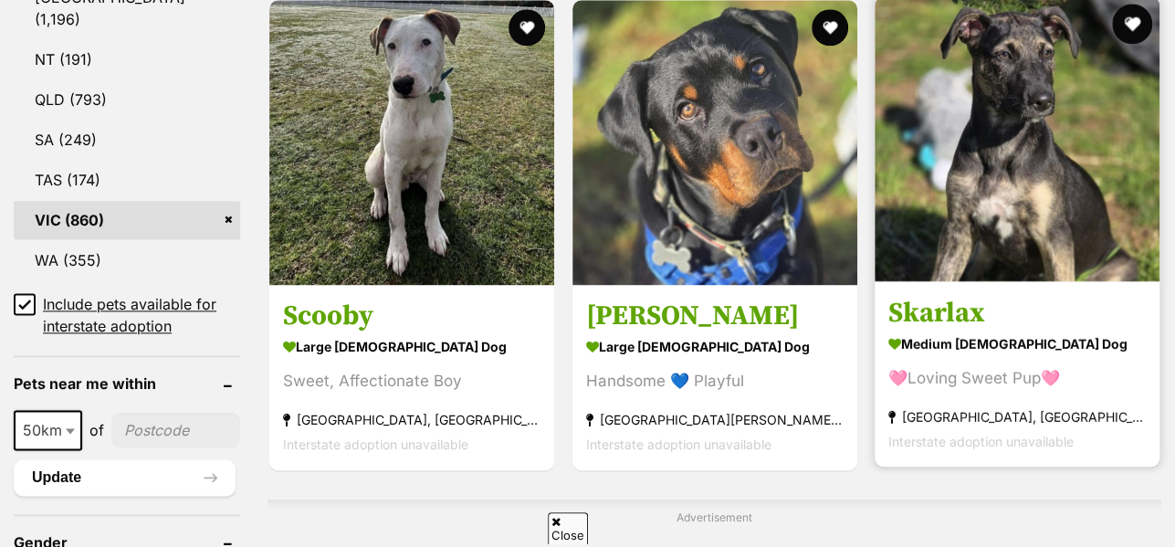
scroll to position [0, 0]
click at [1139, 28] on button "favourite" at bounding box center [1132, 24] width 40 height 40
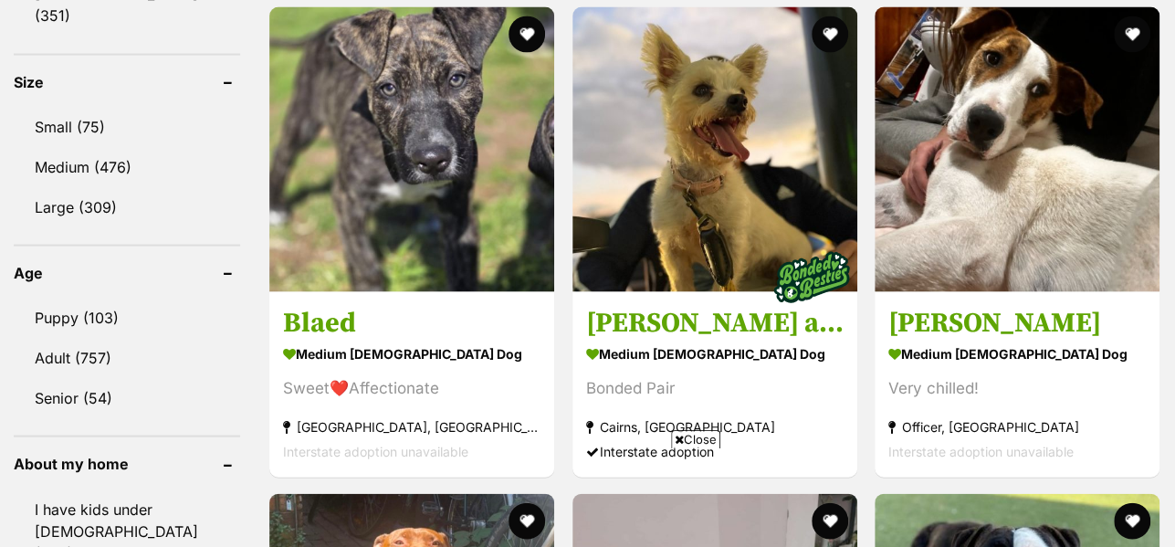
scroll to position [1741, 0]
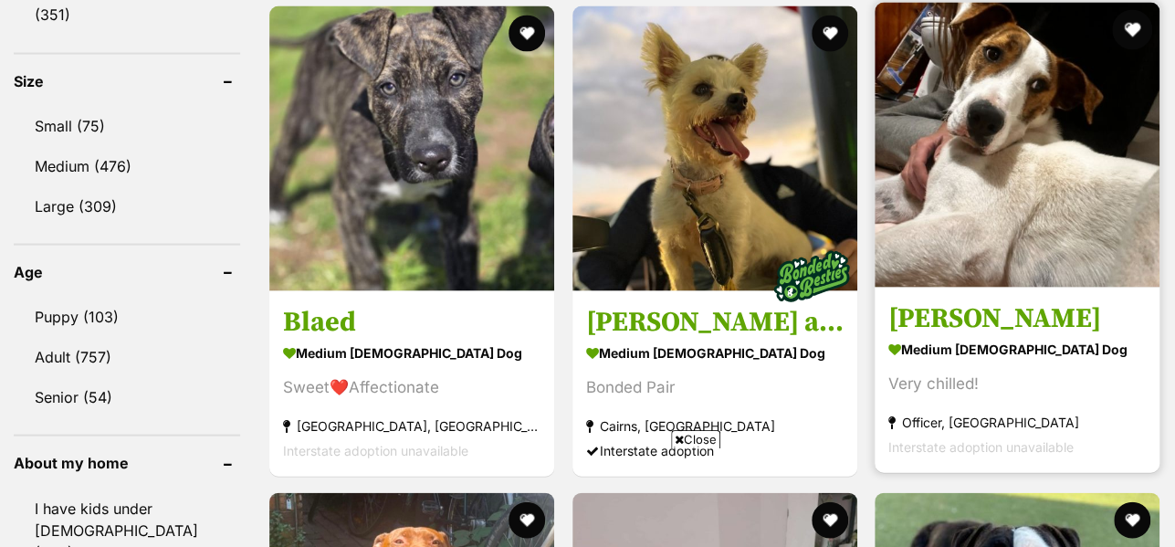
click at [1129, 40] on button "favourite" at bounding box center [1132, 29] width 40 height 40
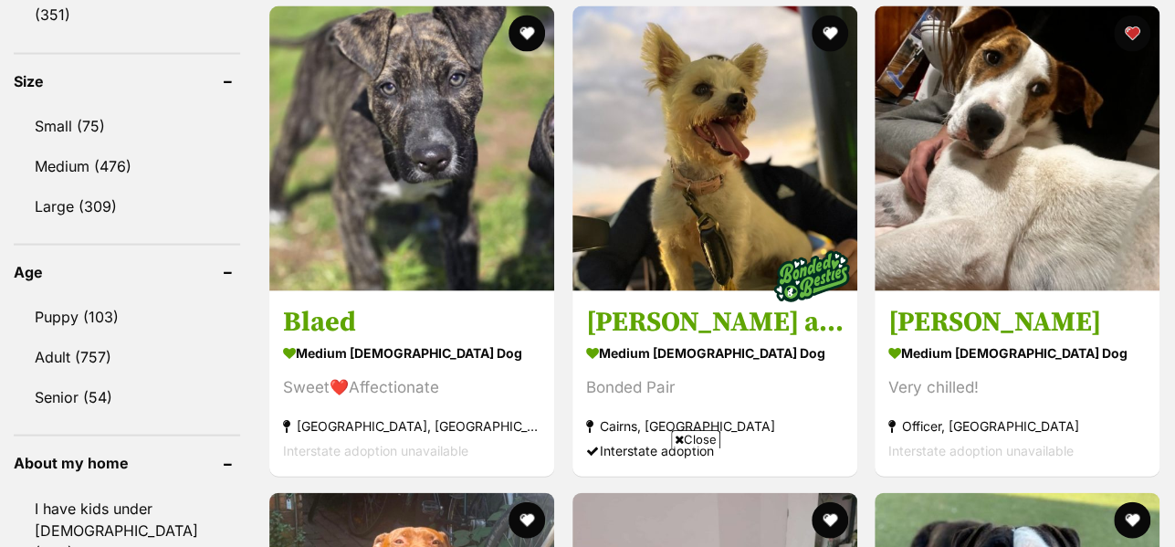
scroll to position [0, 0]
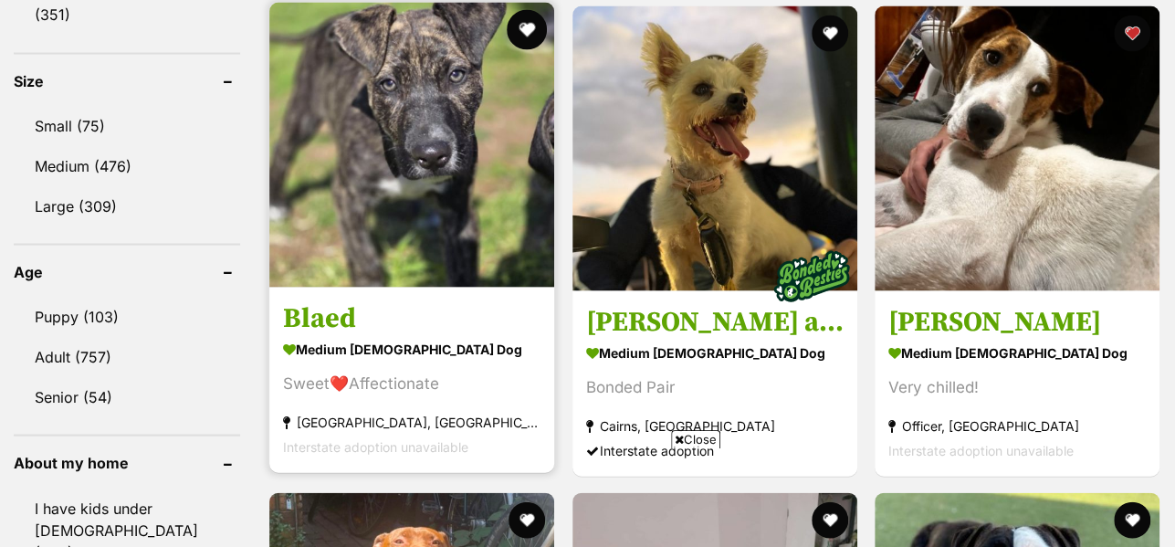
click at [530, 13] on div at bounding box center [411, 146] width 285 height 289
click at [522, 28] on button "favourite" at bounding box center [528, 29] width 40 height 40
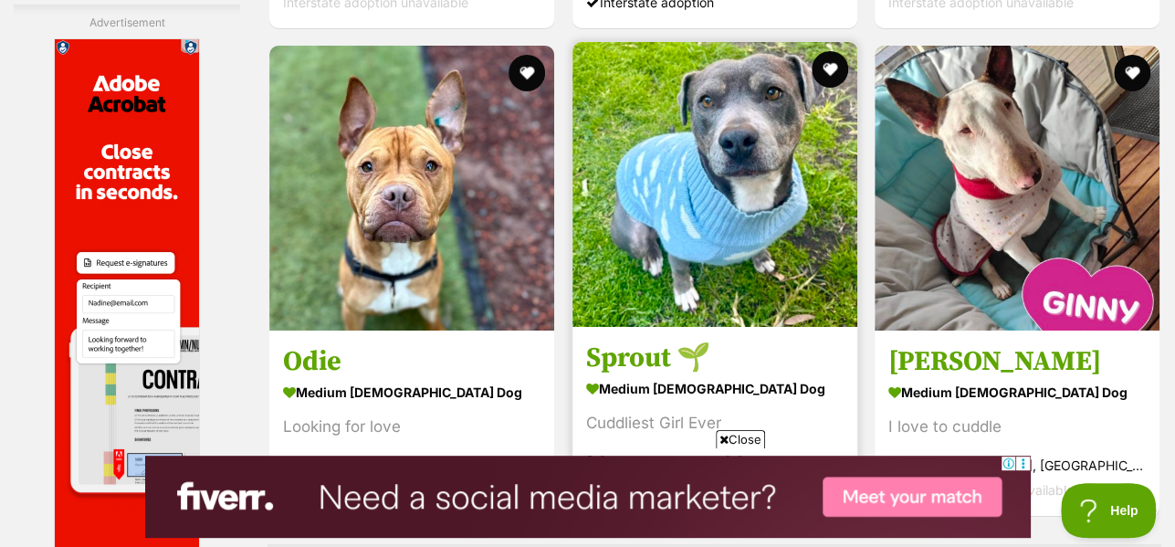
scroll to position [3324, 0]
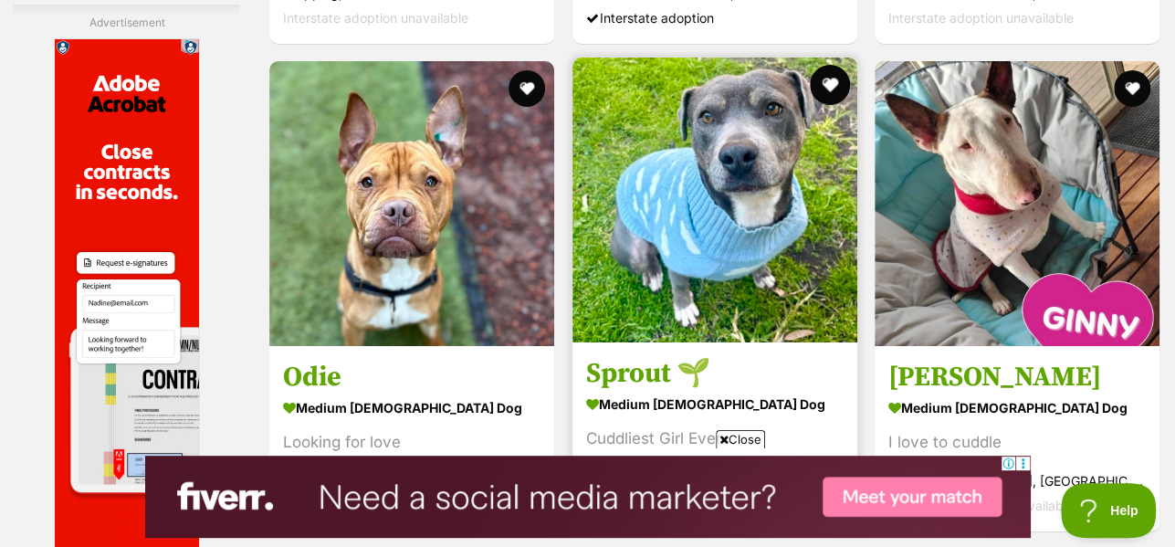
click at [822, 85] on button "favourite" at bounding box center [830, 85] width 40 height 40
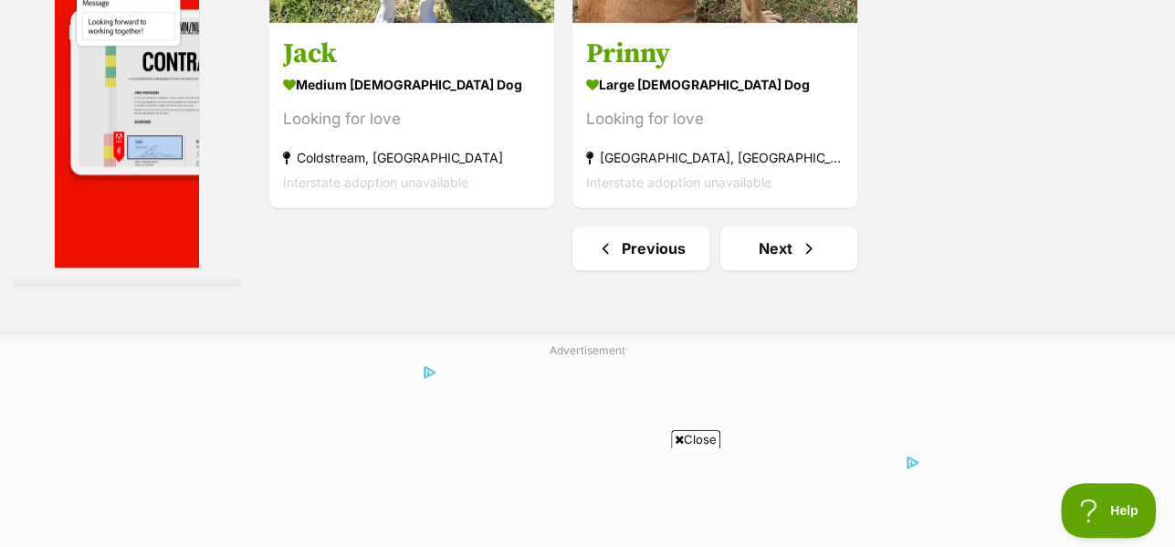
scroll to position [4310, 0]
click at [810, 256] on span "Next page" at bounding box center [809, 248] width 18 height 22
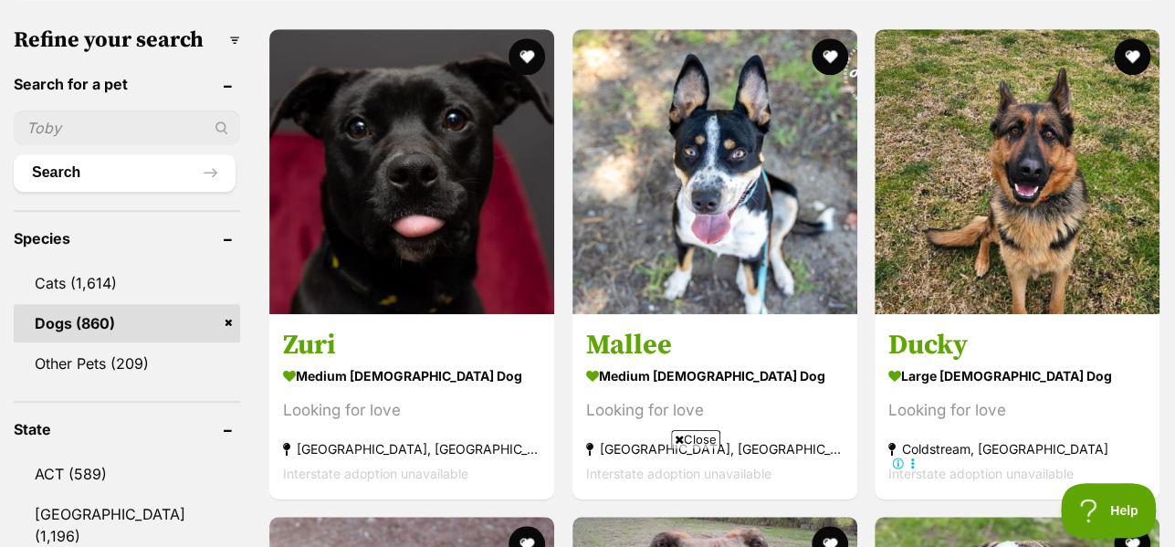
click at [687, 437] on span "Close" at bounding box center [695, 439] width 49 height 18
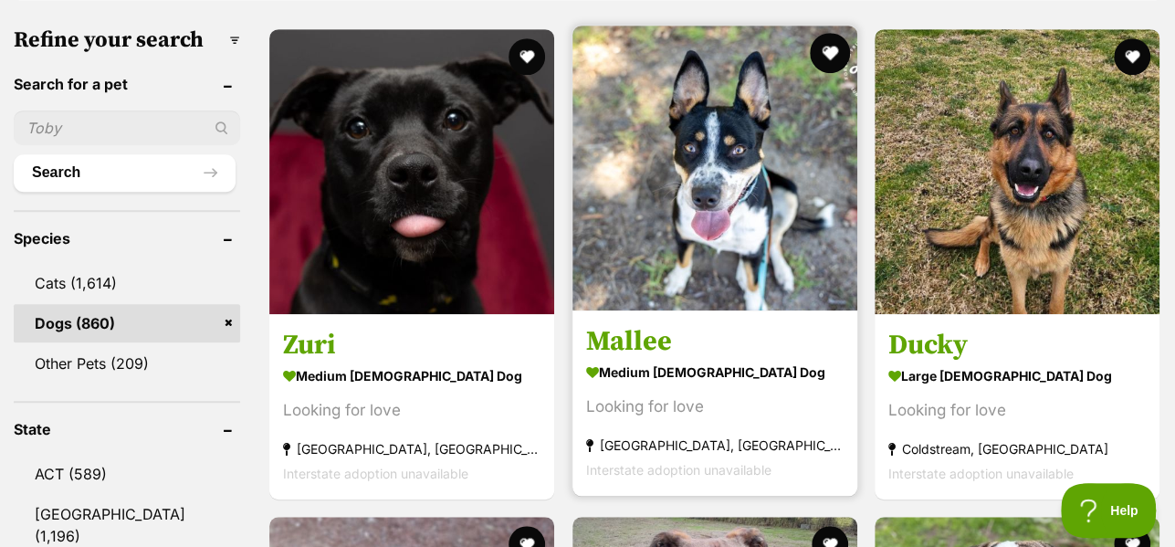
click at [818, 56] on button "favourite" at bounding box center [830, 53] width 40 height 40
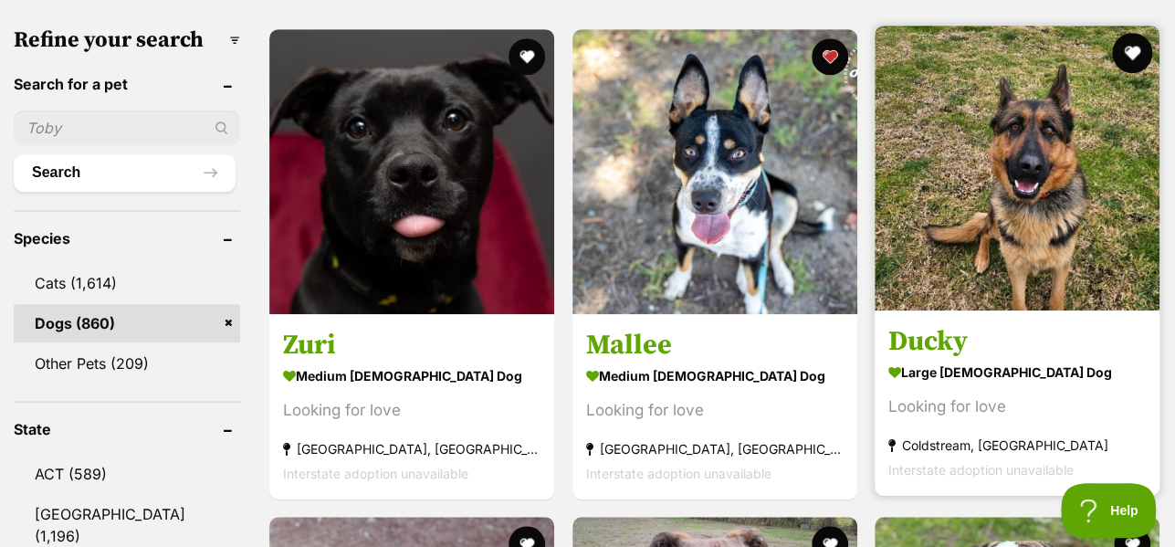
click at [1130, 54] on button "favourite" at bounding box center [1132, 53] width 40 height 40
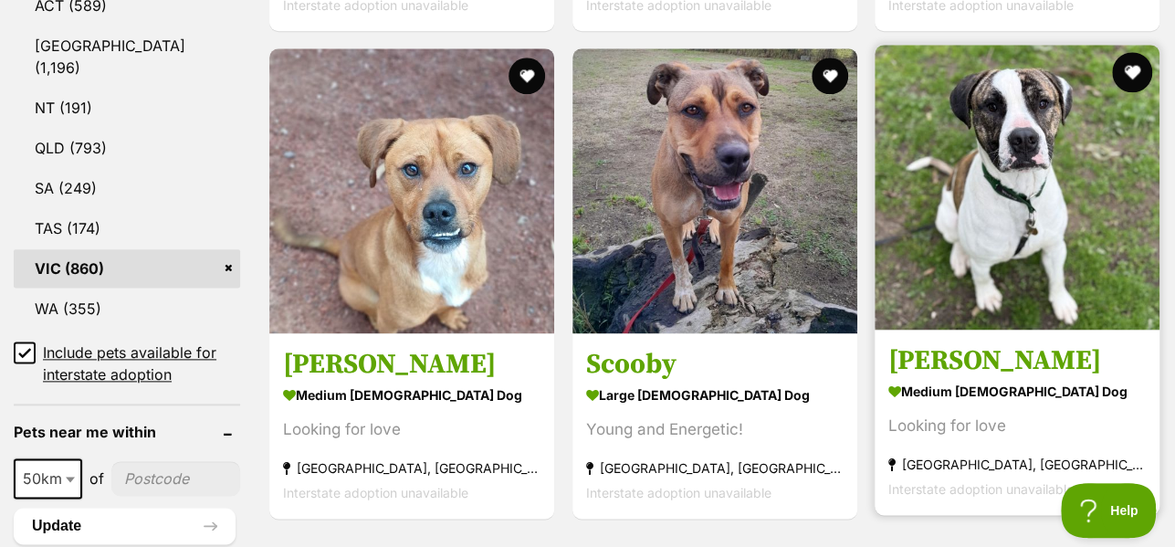
click at [1131, 77] on button "favourite" at bounding box center [1132, 72] width 40 height 40
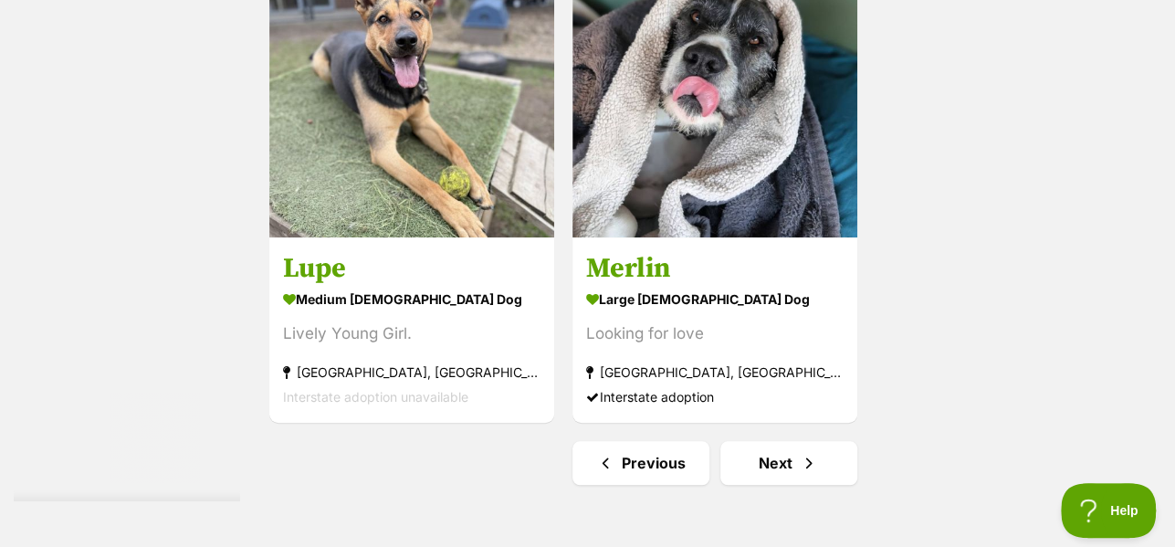
scroll to position [4096, 0]
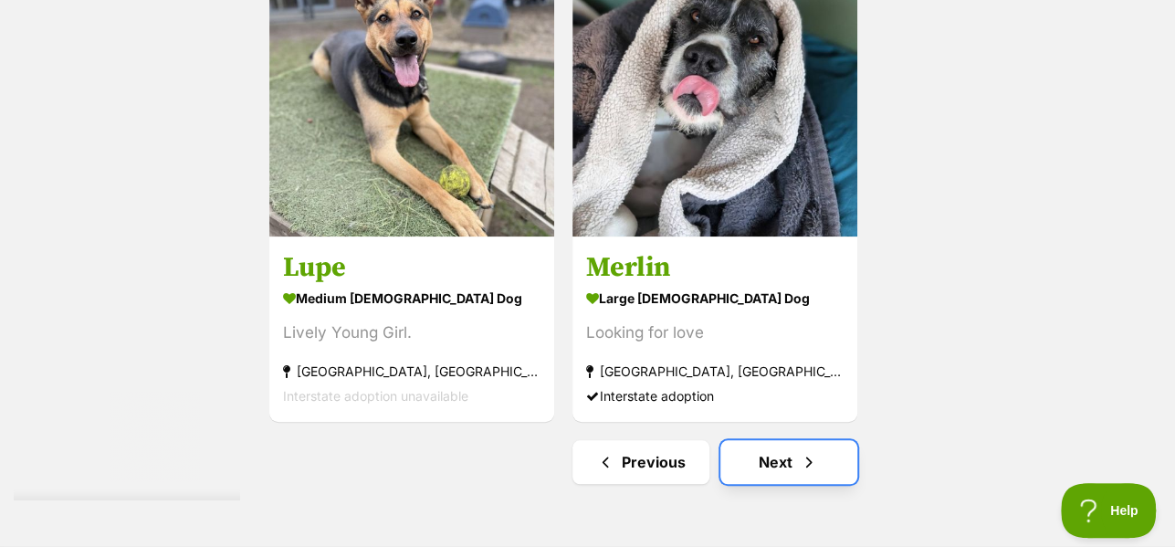
click at [804, 473] on span "Next page" at bounding box center [809, 462] width 18 height 22
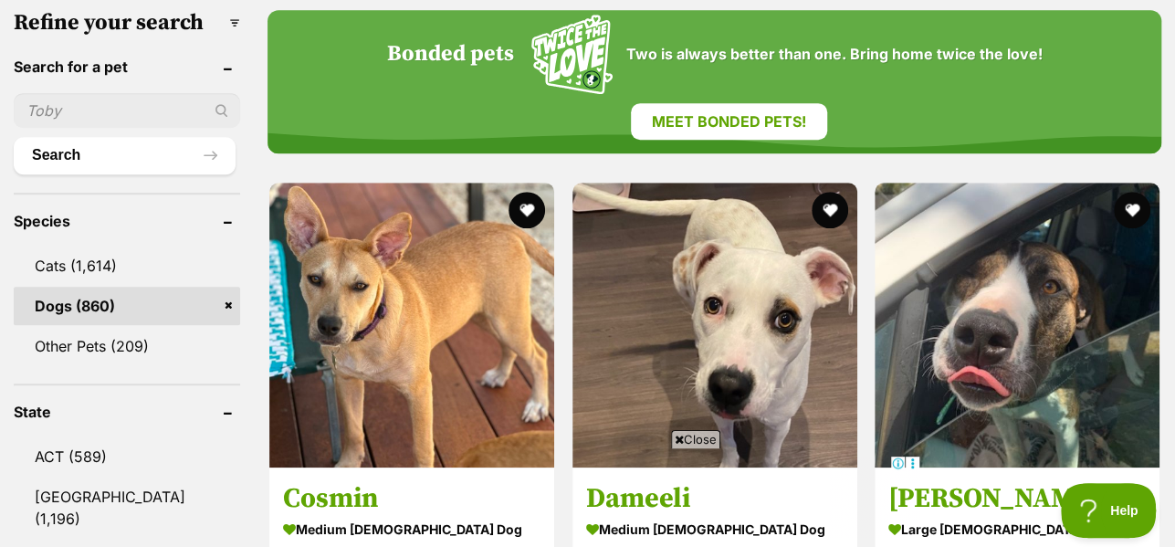
click at [686, 436] on span "Close" at bounding box center [695, 439] width 49 height 18
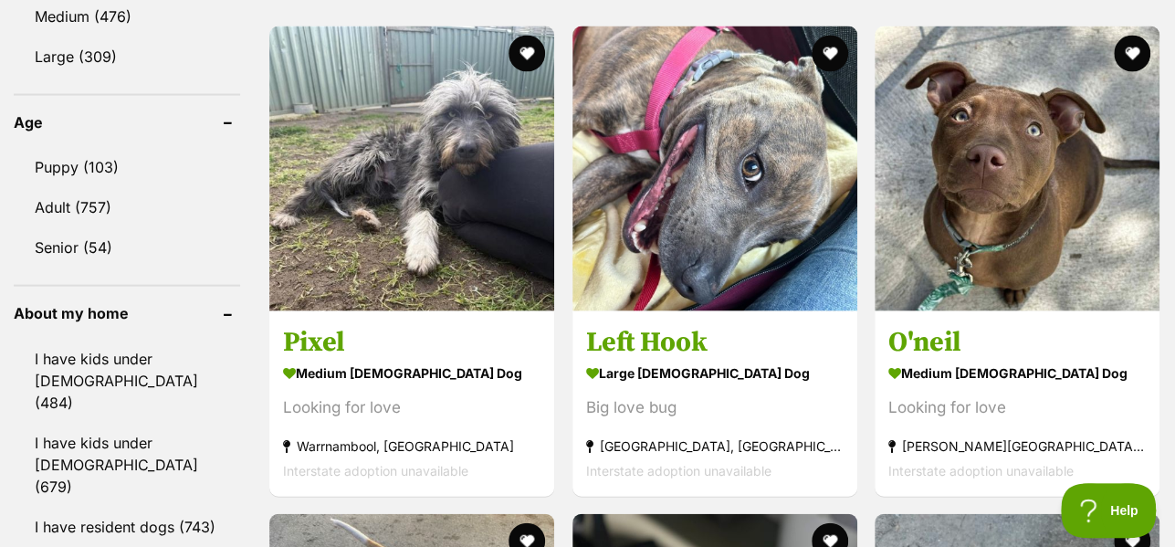
scroll to position [1888, 0]
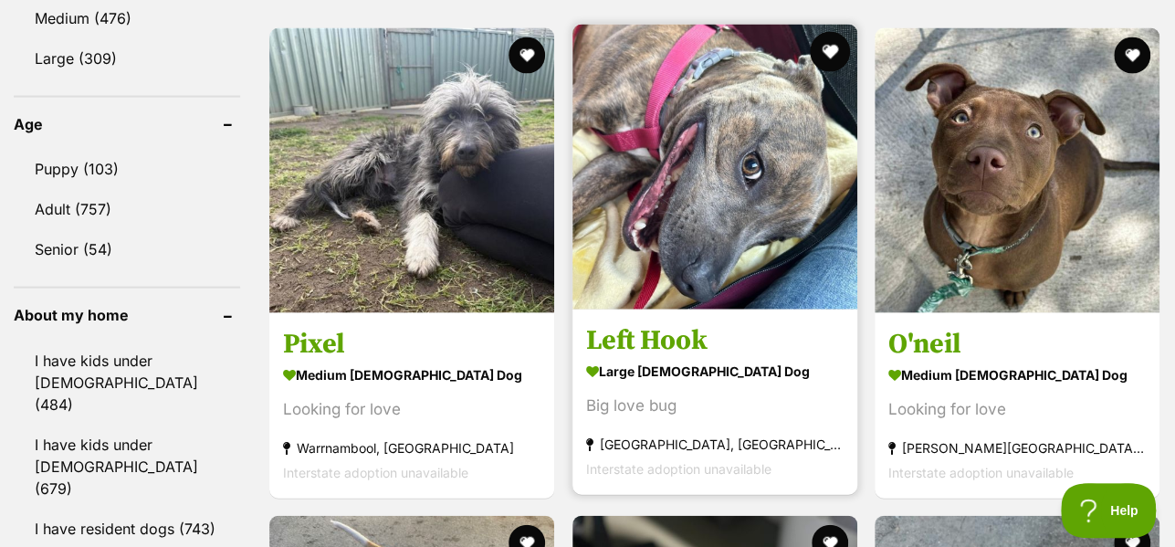
click at [828, 51] on button "favourite" at bounding box center [830, 52] width 40 height 40
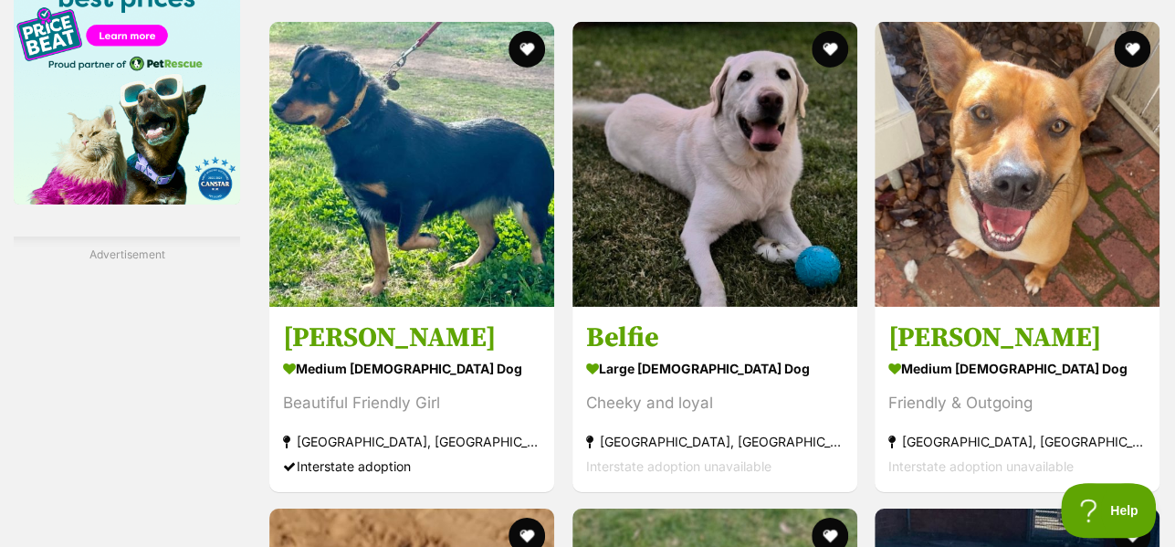
scroll to position [3050, 0]
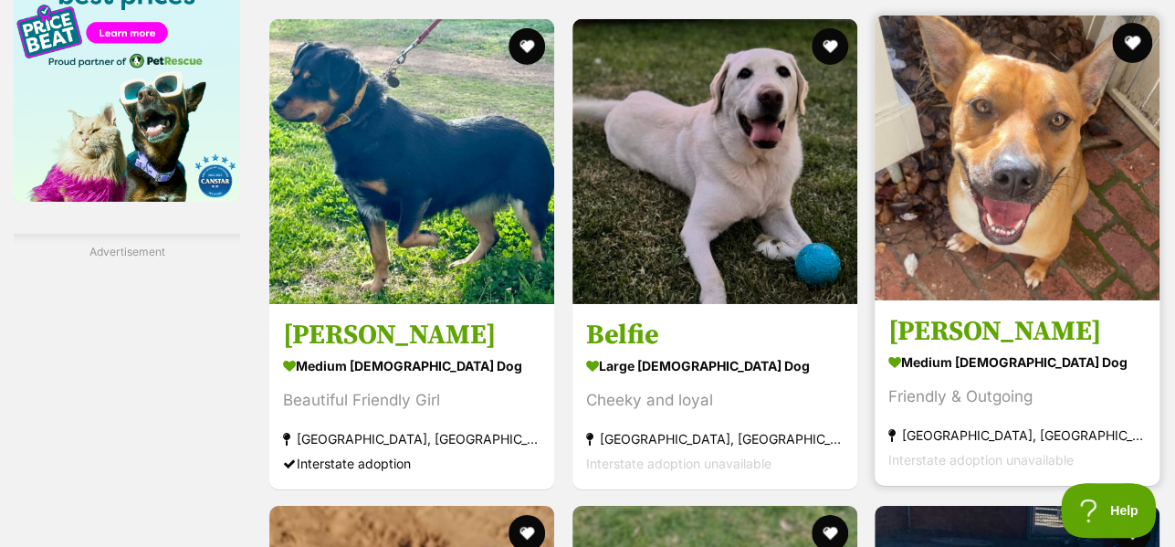
click at [1133, 38] on button "favourite" at bounding box center [1132, 43] width 40 height 40
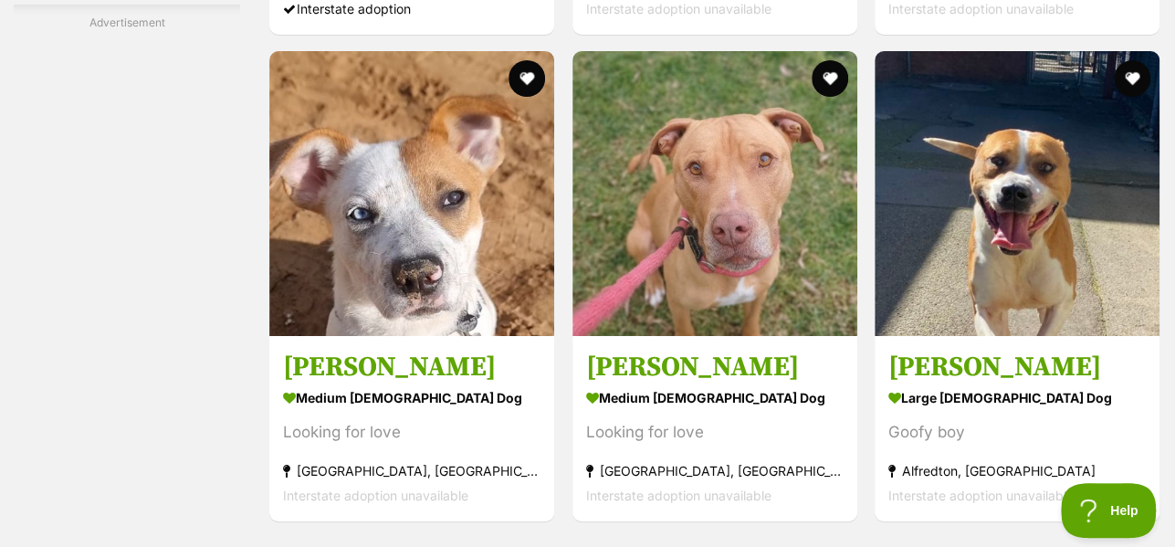
scroll to position [3506, 0]
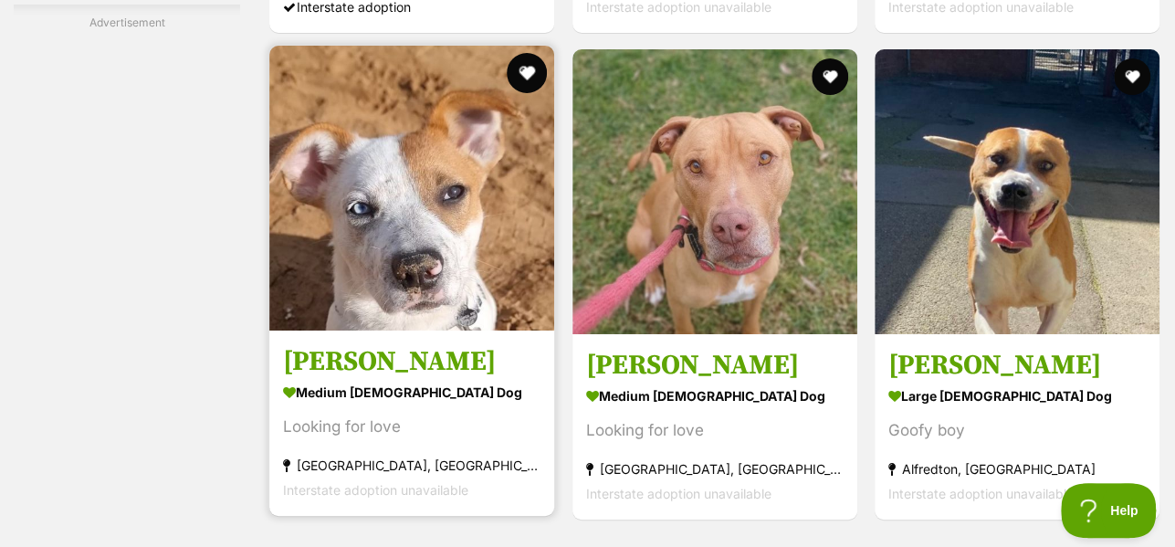
click at [538, 89] on button "favourite" at bounding box center [528, 73] width 40 height 40
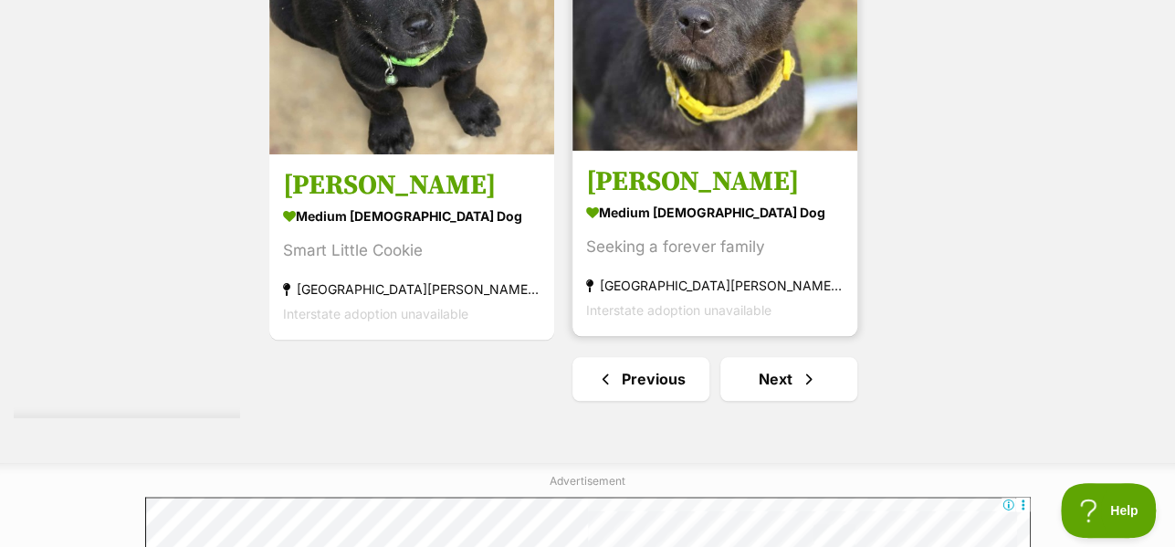
scroll to position [4362, 0]
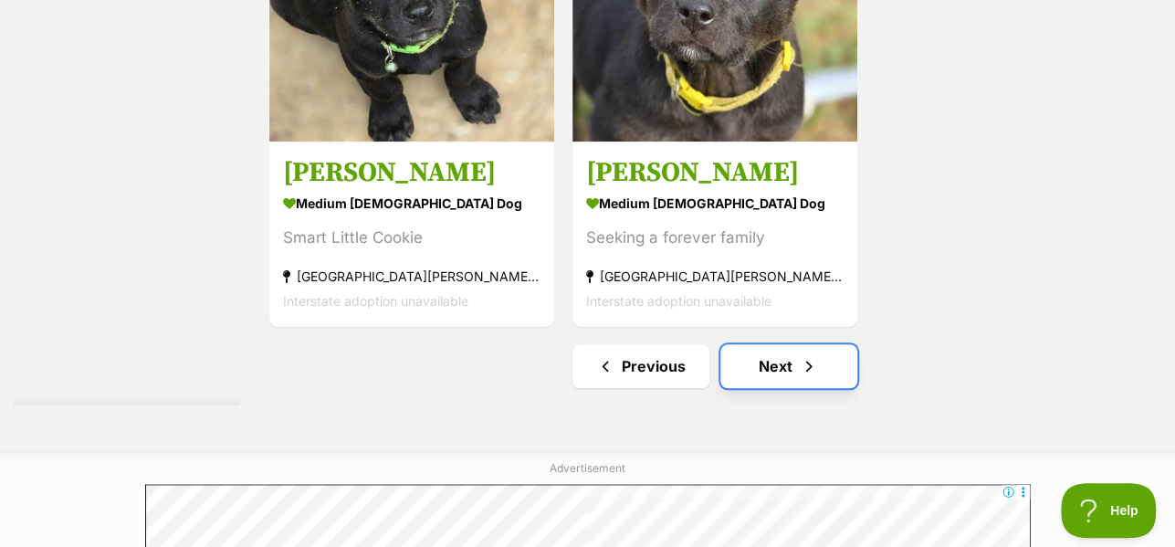
click at [783, 369] on link "Next" at bounding box center [788, 366] width 137 height 44
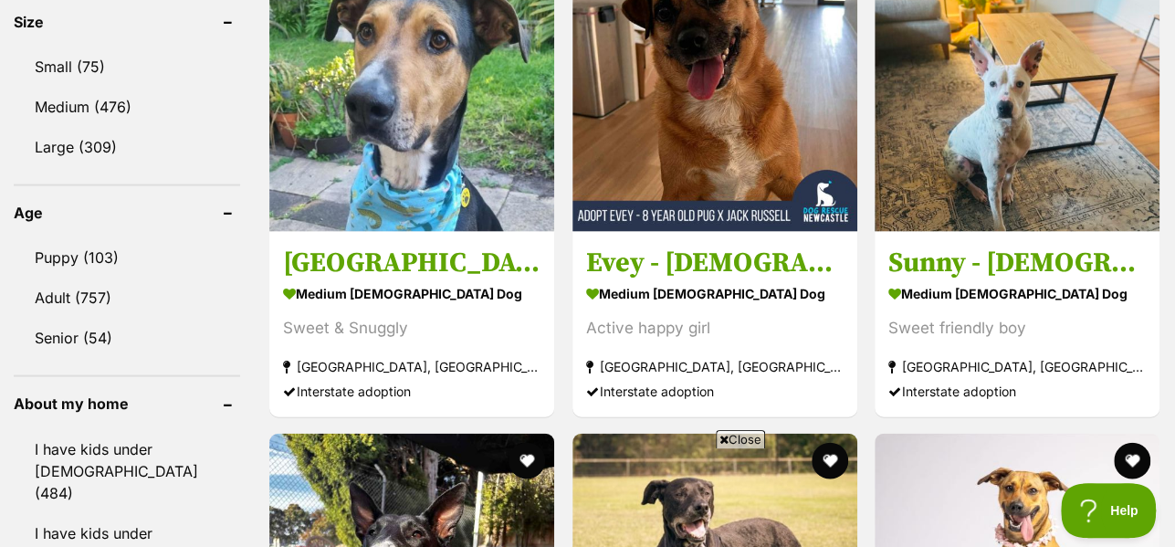
scroll to position [1799, 0]
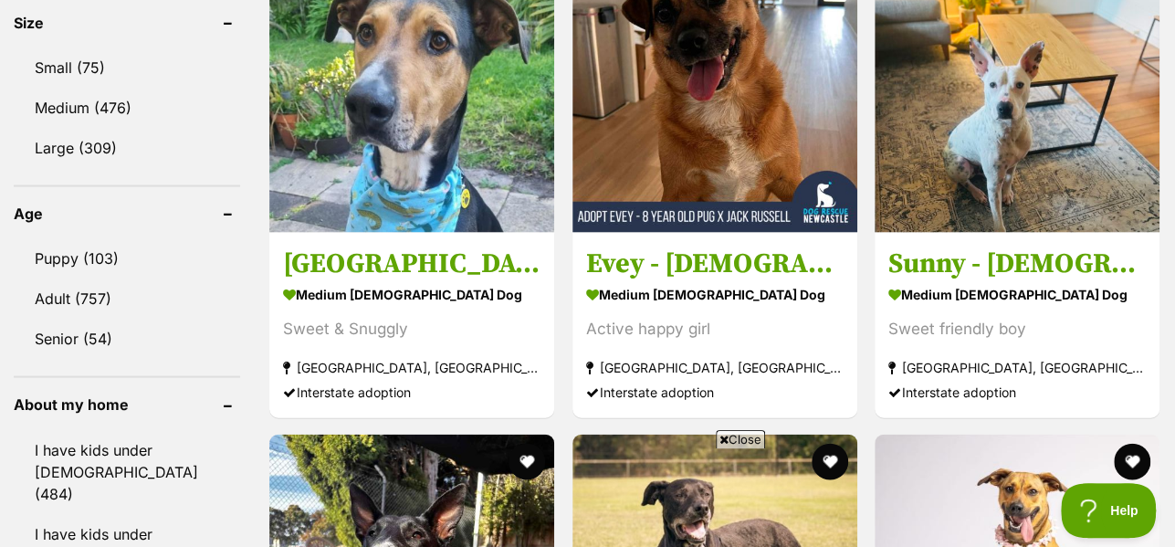
click at [152, 279] on link "Adult (757)" at bounding box center [127, 298] width 226 height 38
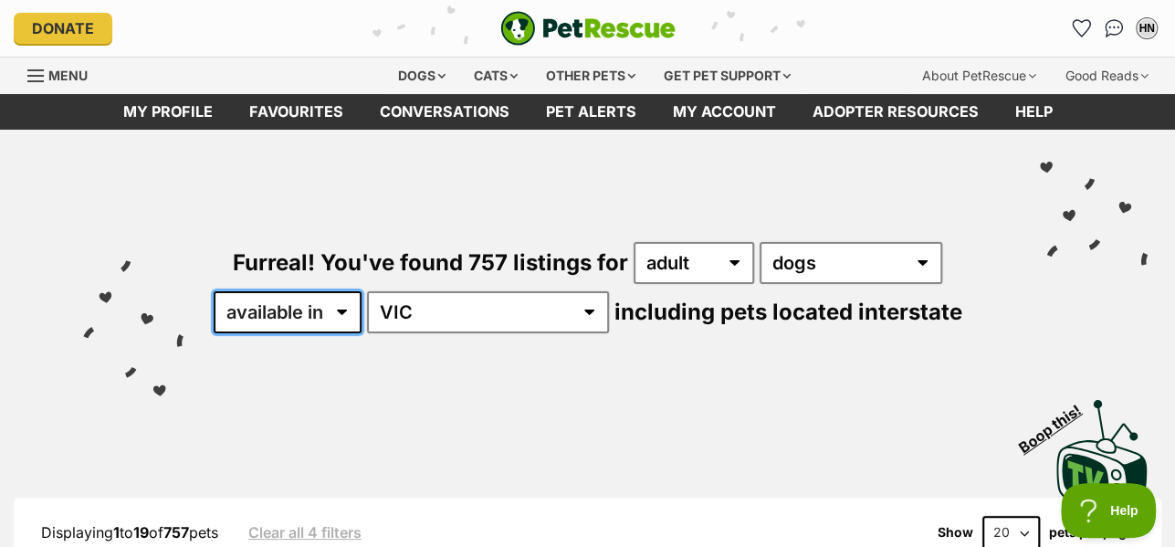
click at [362, 323] on select "available in located in" at bounding box center [288, 312] width 148 height 42
select select "disabled"
click at [269, 291] on select "available in located in" at bounding box center [288, 312] width 148 height 42
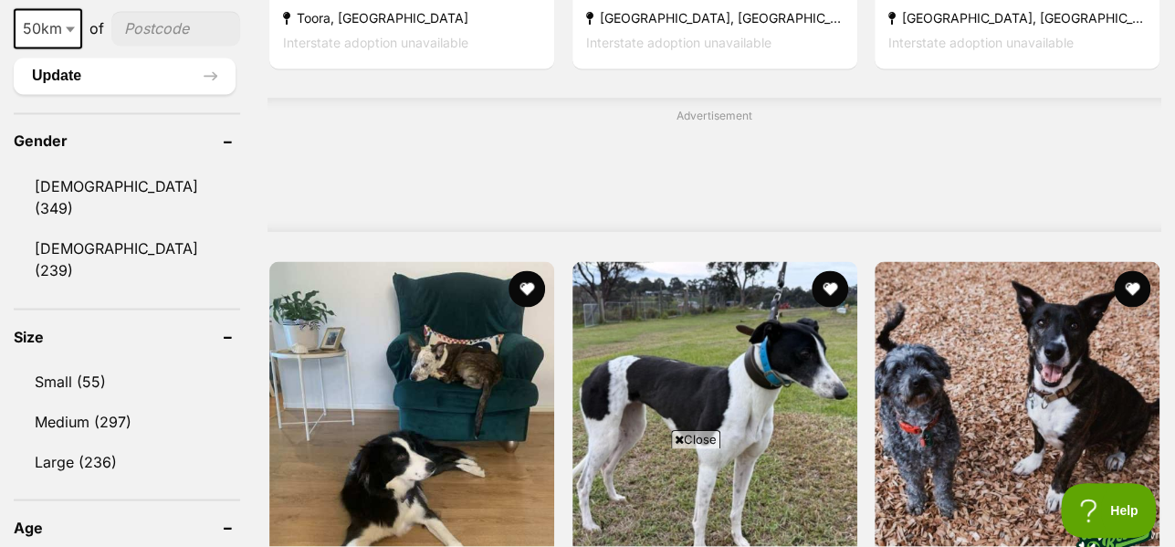
scroll to position [1486, 0]
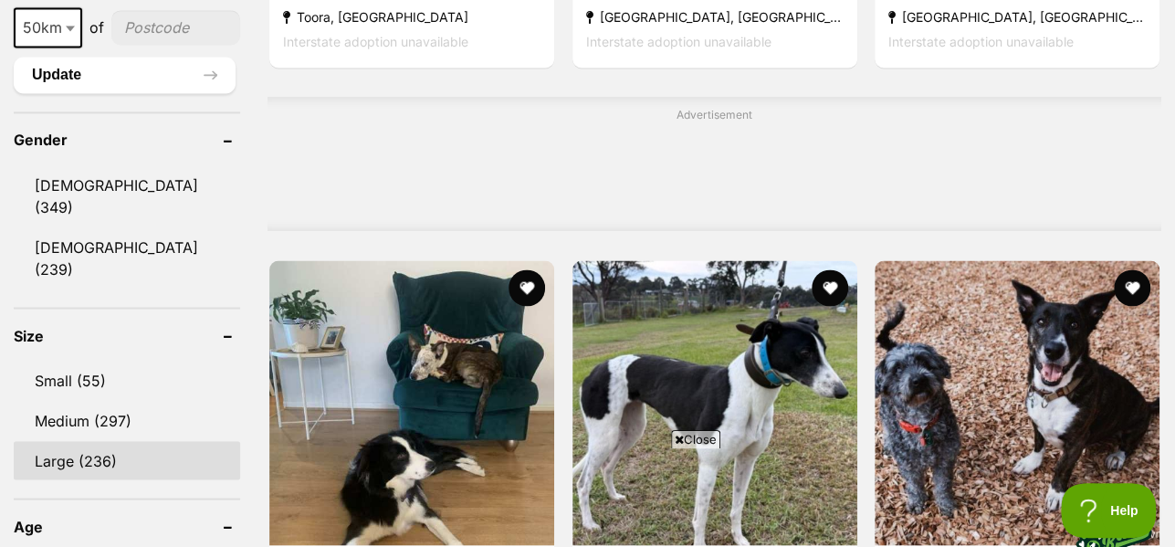
click at [78, 441] on link "Large (236)" at bounding box center [127, 460] width 226 height 38
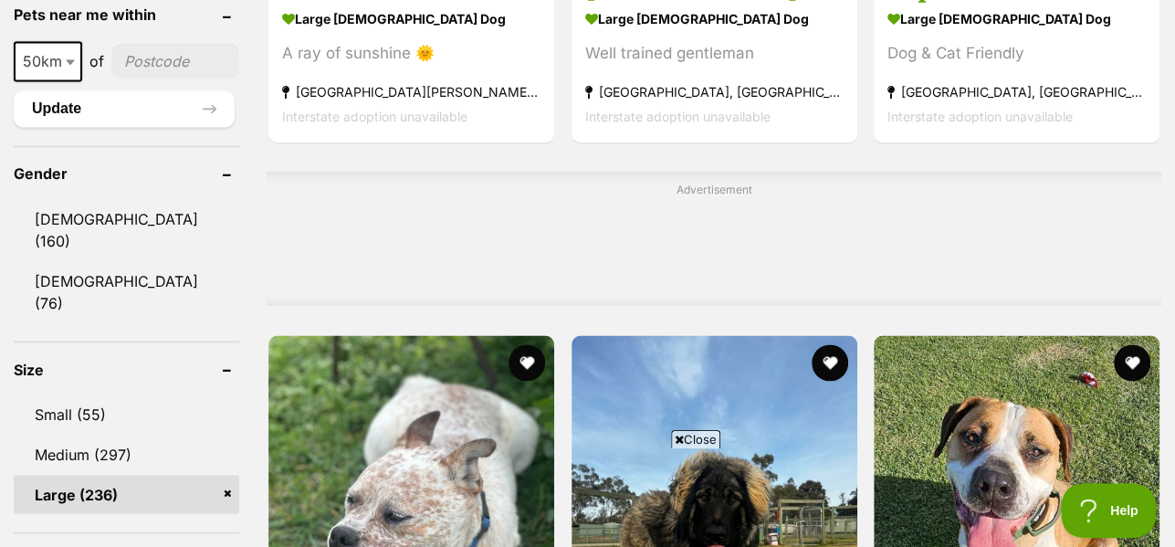
click at [233, 475] on link "Large (236)" at bounding box center [127, 494] width 226 height 38
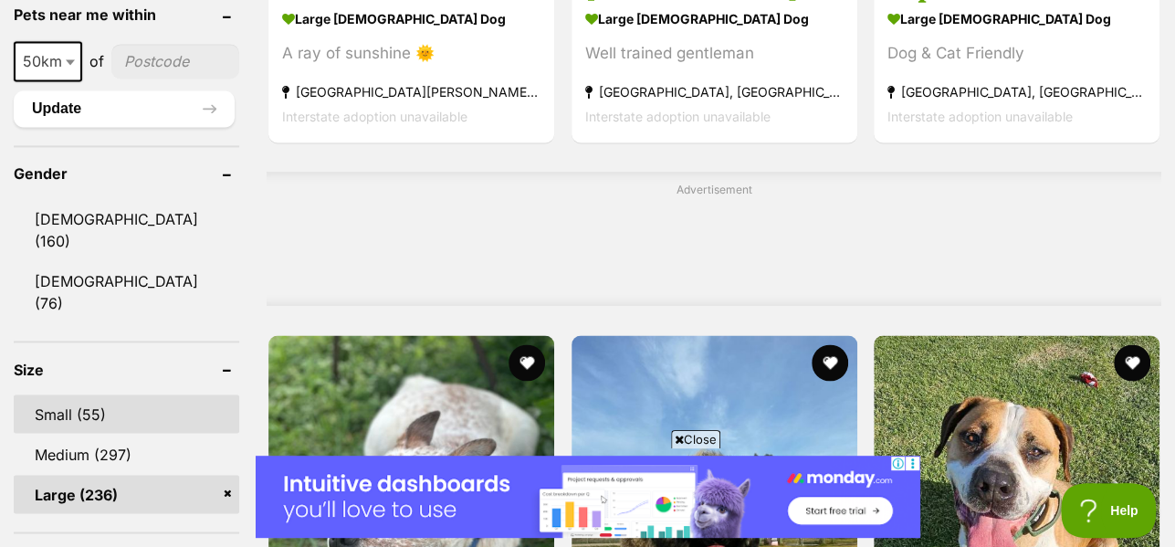
click at [38, 394] on link "Small (55)" at bounding box center [127, 413] width 226 height 38
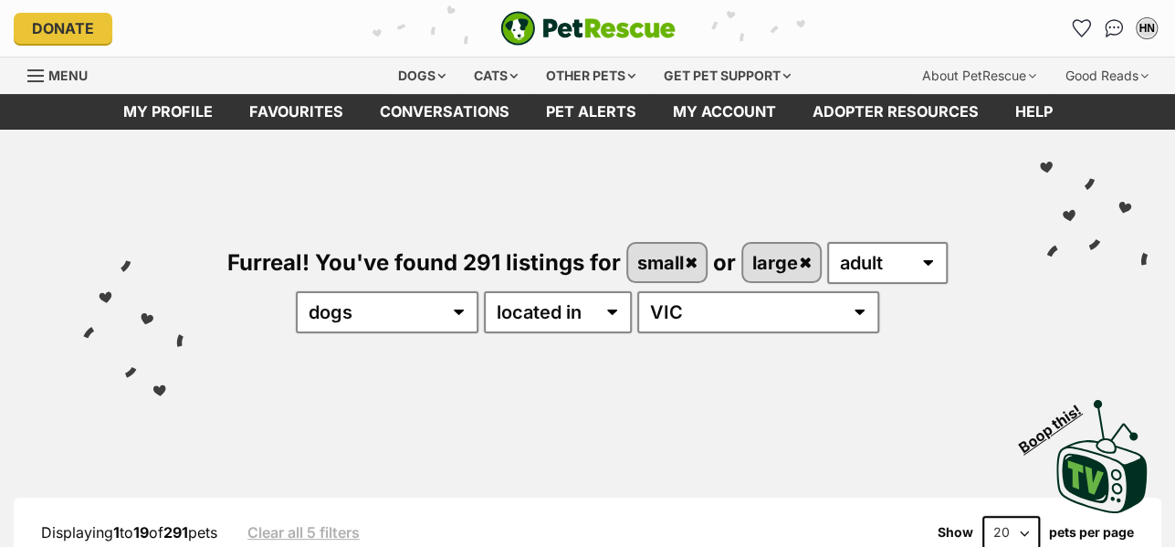
click at [808, 268] on link "large" at bounding box center [781, 262] width 77 height 37
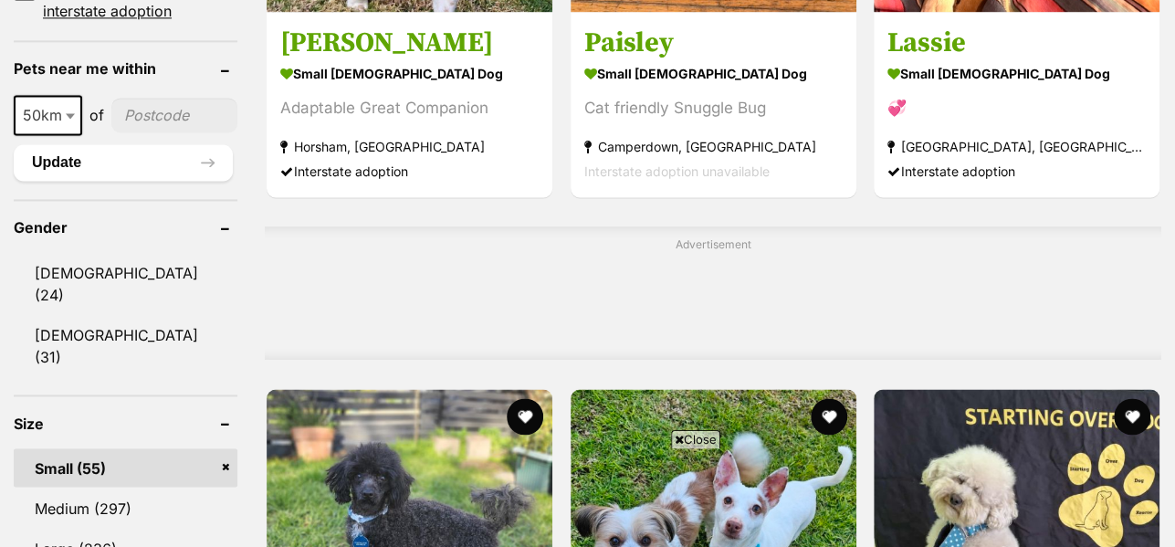
scroll to position [1432, 0]
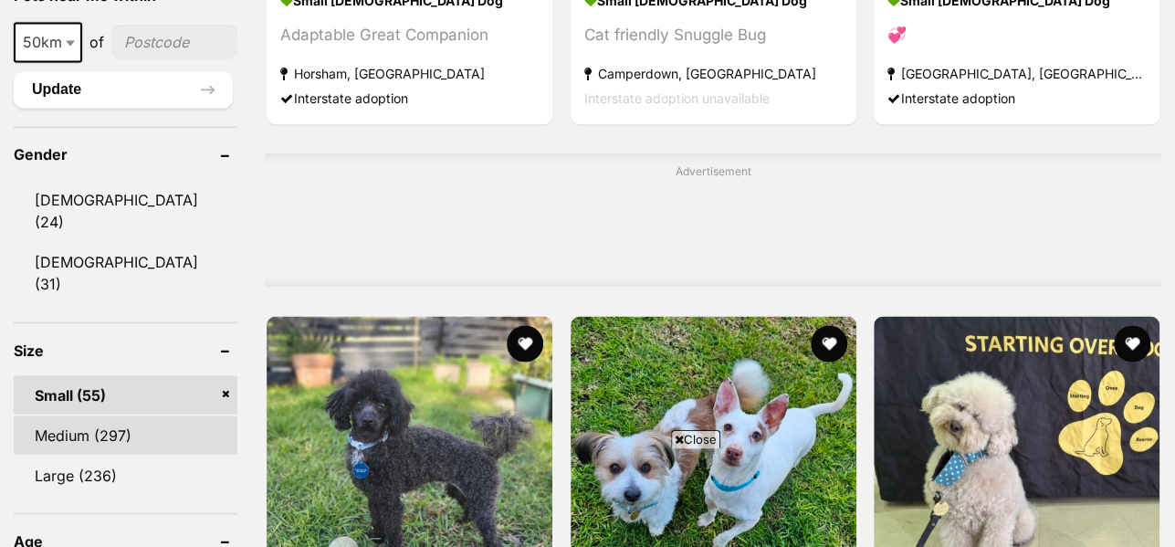
click at [166, 415] on link "Medium (297)" at bounding box center [126, 434] width 224 height 38
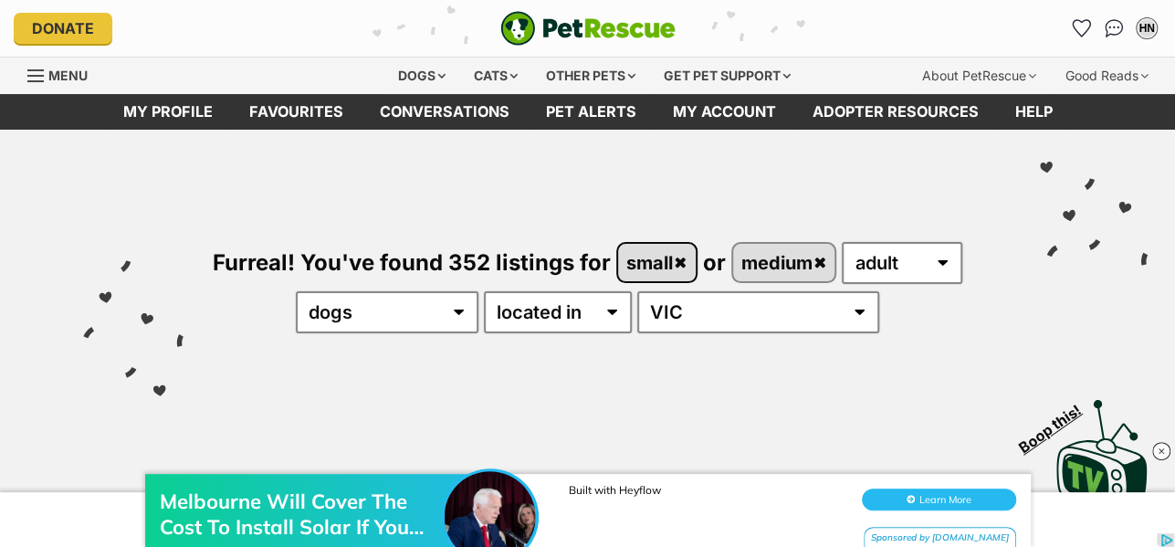
click at [676, 260] on link "small" at bounding box center [657, 262] width 78 height 37
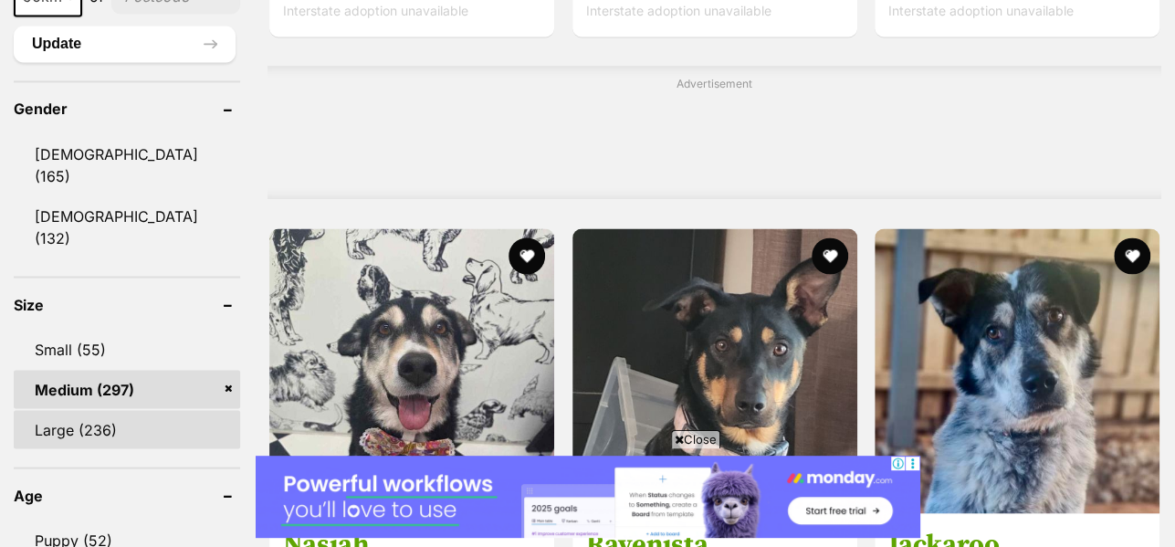
click at [128, 410] on link "Large (236)" at bounding box center [127, 429] width 226 height 38
